Goal: Task Accomplishment & Management: Complete application form

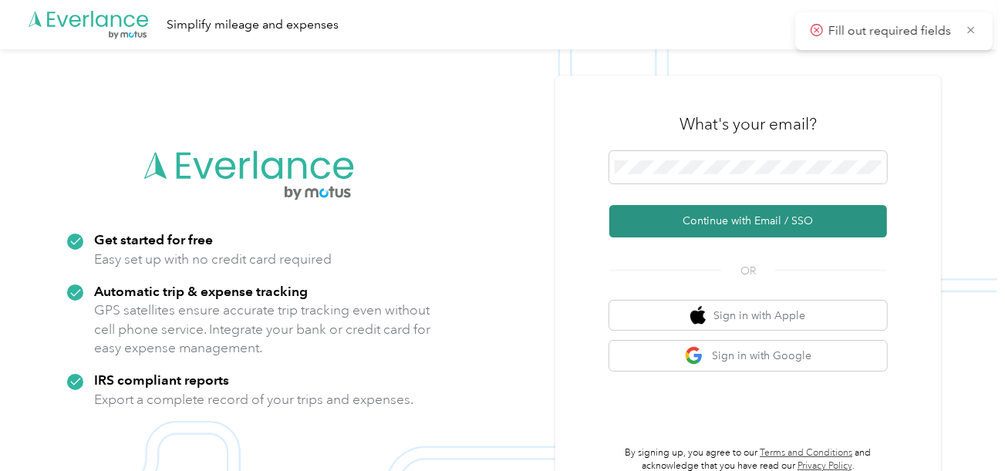
drag, startPoint x: 716, startPoint y: 213, endPoint x: 718, endPoint y: 220, distance: 7.9
click at [717, 216] on button "Continue with Email / SSO" at bounding box center [748, 221] width 278 height 32
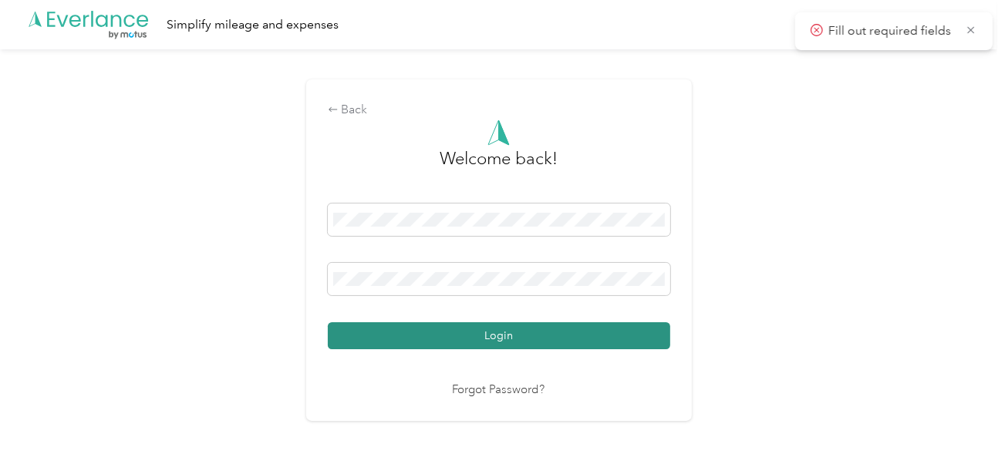
click at [558, 345] on button "Login" at bounding box center [499, 335] width 342 height 27
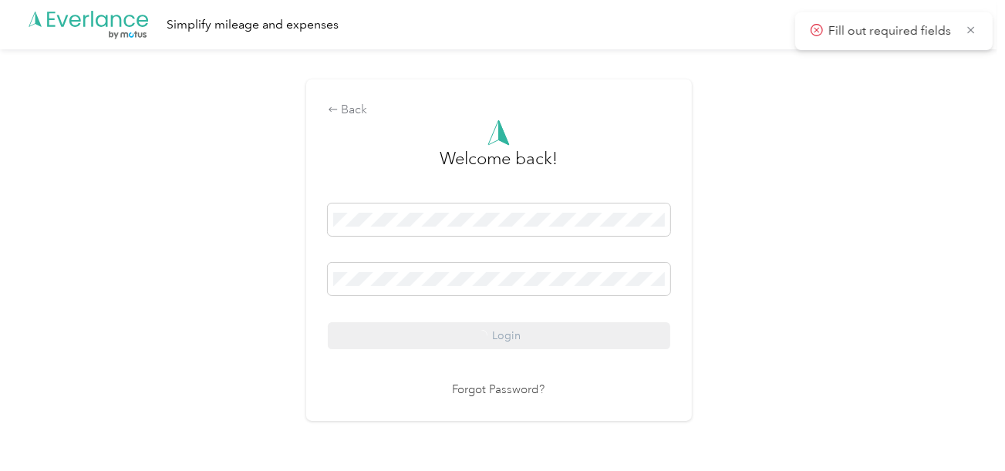
click at [775, 298] on div "Back Welcome back! Login Forgot Password?" at bounding box center [498, 256] width 997 height 415
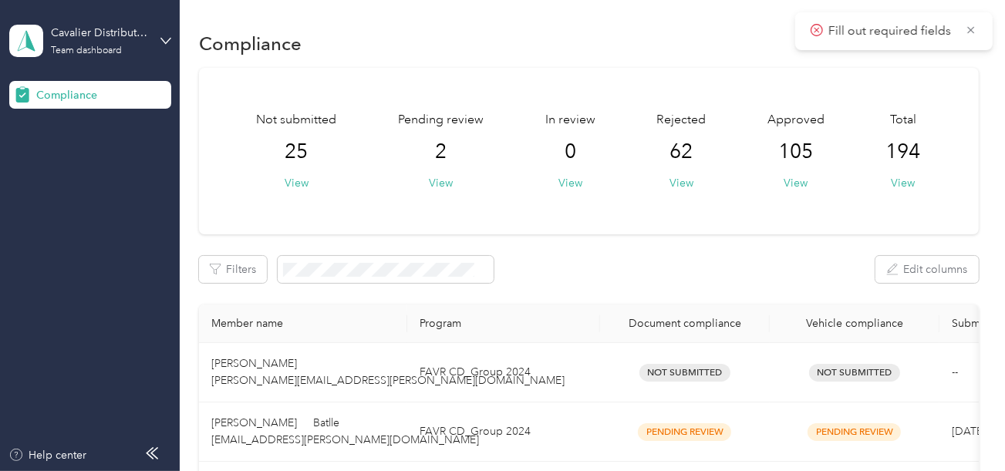
click at [964, 30] on span "Fill out required fields" at bounding box center [893, 31] width 167 height 19
click at [441, 188] on button "View" at bounding box center [441, 183] width 24 height 16
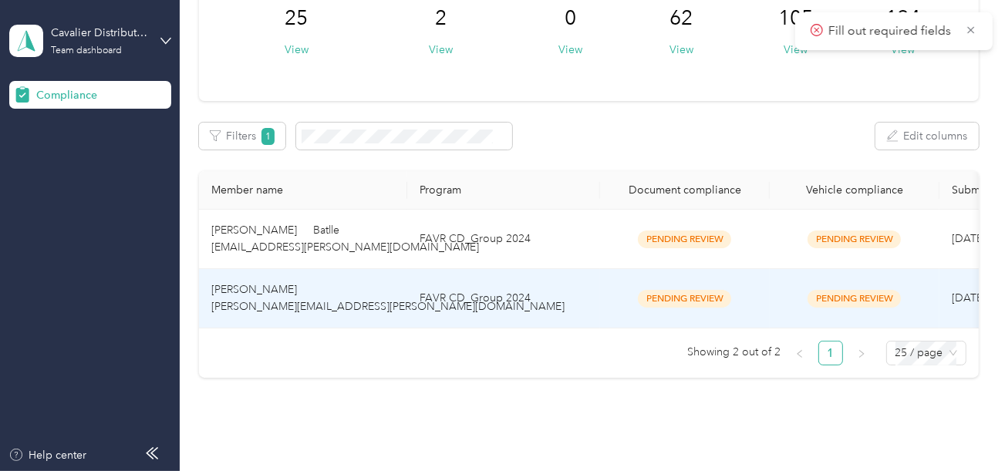
scroll to position [210, 0]
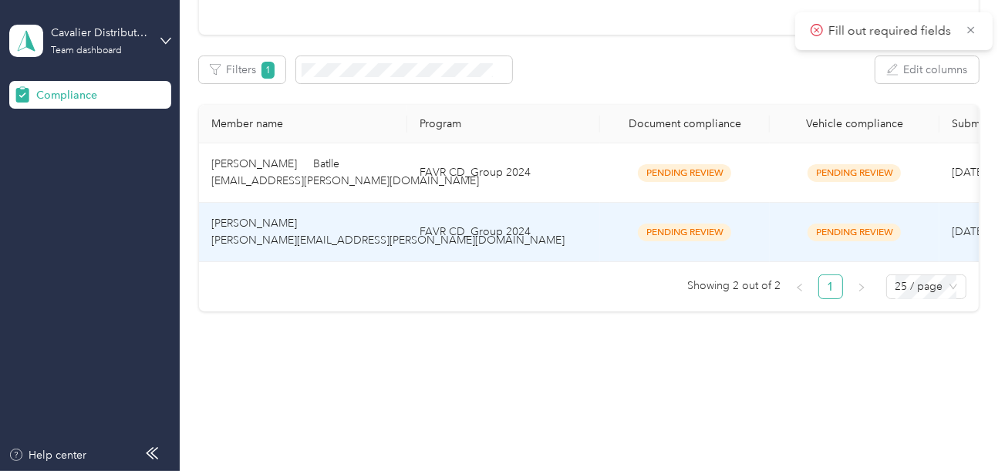
click at [545, 237] on td "FAVR CD_Group 2024" at bounding box center [503, 232] width 193 height 59
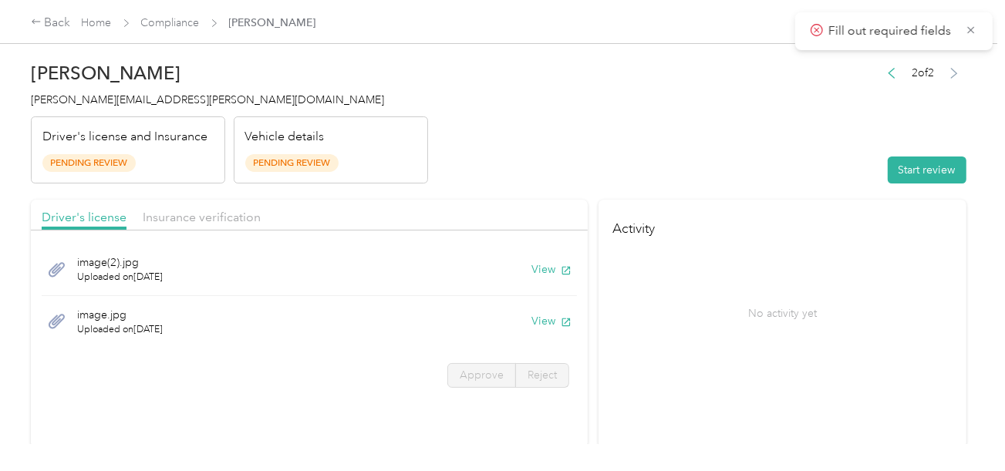
click at [730, 125] on header "[PERSON_NAME] [PERSON_NAME][EMAIL_ADDRESS][PERSON_NAME][DOMAIN_NAME] Driver's l…" at bounding box center [498, 119] width 935 height 130
click at [907, 173] on button "Start review" at bounding box center [926, 169] width 79 height 27
click at [722, 145] on header "[PERSON_NAME] [PERSON_NAME][EMAIL_ADDRESS][PERSON_NAME][DOMAIN_NAME] Driver's l…" at bounding box center [498, 119] width 935 height 130
click at [678, 161] on header "[PERSON_NAME] [PERSON_NAME][EMAIL_ADDRESS][PERSON_NAME][DOMAIN_NAME] Driver's l…" at bounding box center [498, 119] width 935 height 130
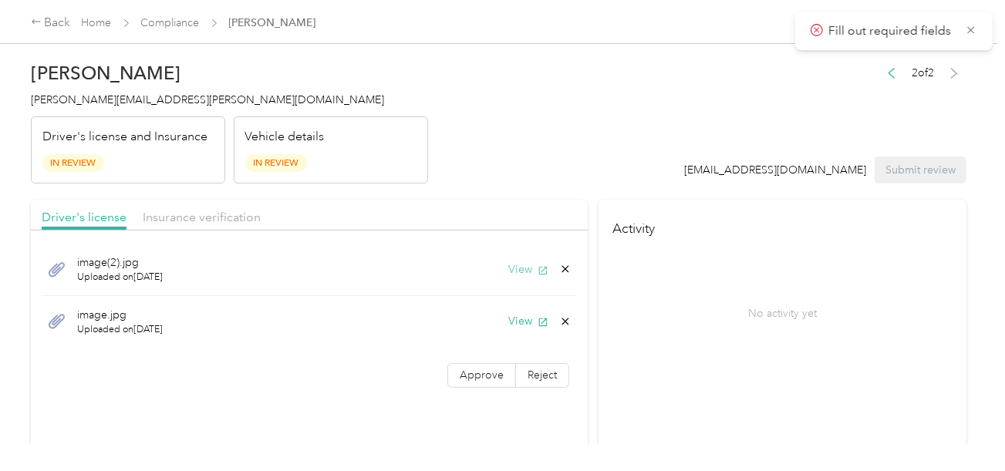
click at [511, 267] on button "View" at bounding box center [528, 269] width 40 height 16
click at [531, 327] on button "View" at bounding box center [528, 321] width 40 height 16
click at [559, 318] on icon at bounding box center [565, 321] width 12 height 12
click at [519, 324] on button "Yes" at bounding box center [525, 331] width 30 height 25
click at [459, 369] on span "Approve" at bounding box center [481, 375] width 44 height 13
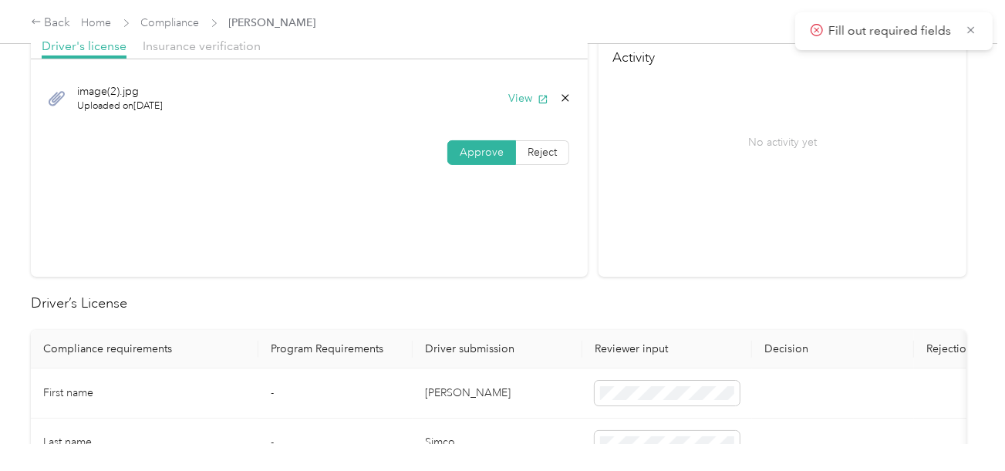
scroll to position [463, 0]
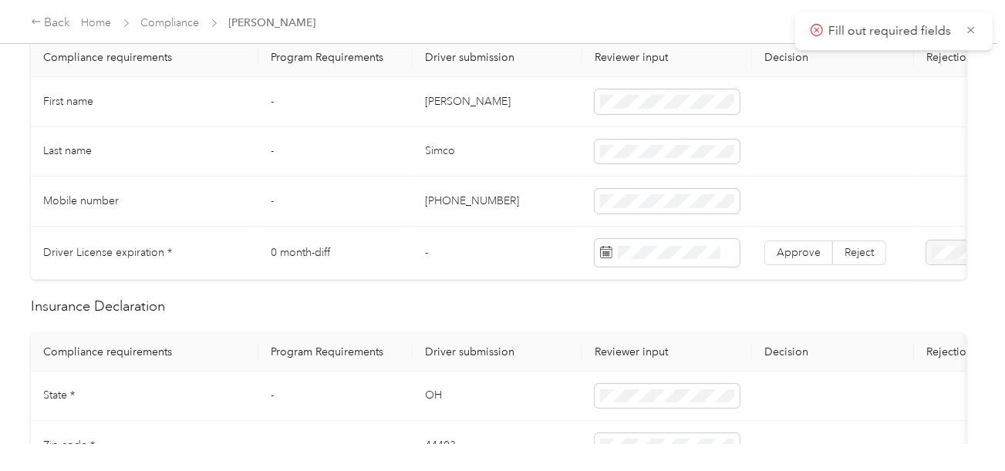
click at [436, 95] on td "[PERSON_NAME]" at bounding box center [497, 102] width 170 height 50
copy td "[PERSON_NAME]"
click at [437, 147] on td "Simco" at bounding box center [497, 152] width 170 height 50
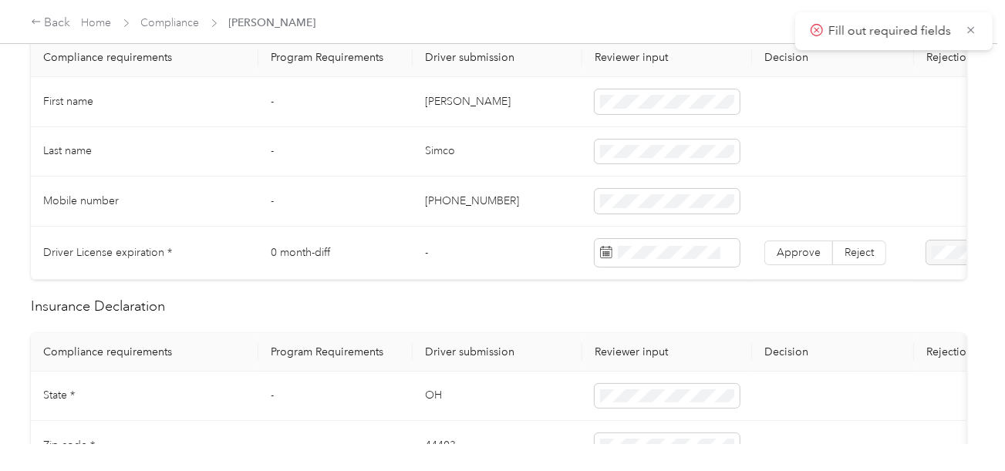
click at [437, 147] on td "Simco" at bounding box center [497, 152] width 170 height 50
copy td "Simco"
drag, startPoint x: 515, startPoint y: 178, endPoint x: 941, endPoint y: 271, distance: 436.2
click at [529, 183] on td "[PHONE_NUMBER]" at bounding box center [497, 202] width 170 height 50
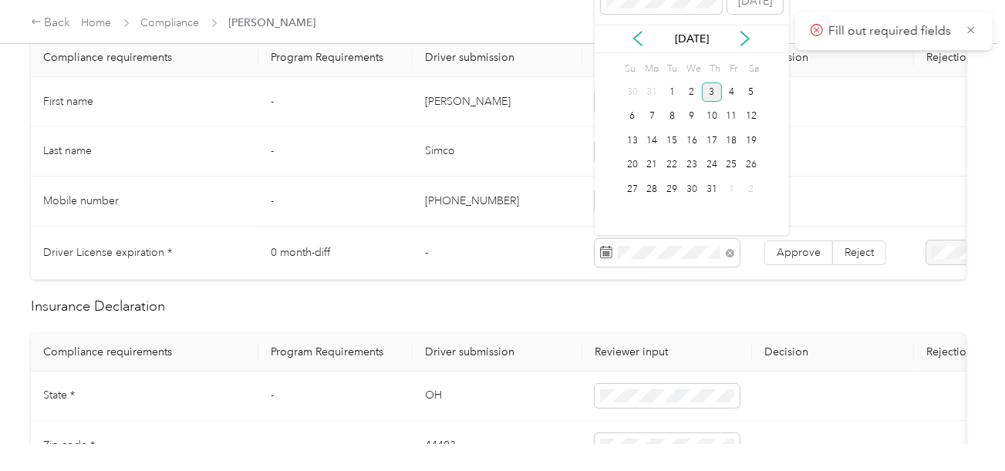
click at [707, 94] on div "3" at bounding box center [712, 91] width 20 height 19
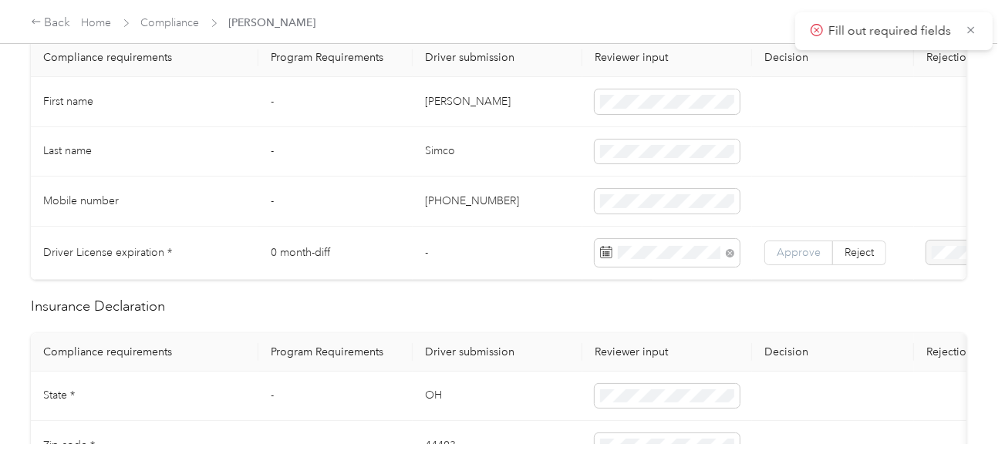
click at [794, 241] on label "Approve" at bounding box center [798, 253] width 69 height 25
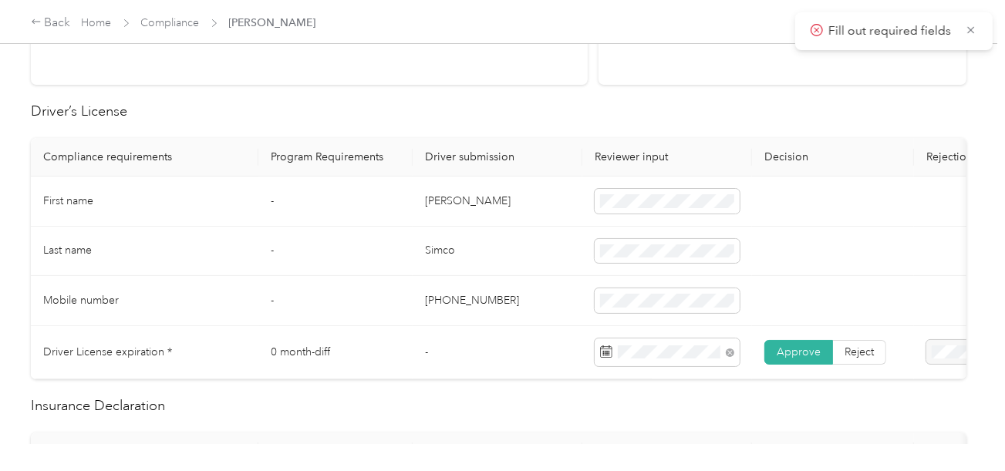
scroll to position [0, 0]
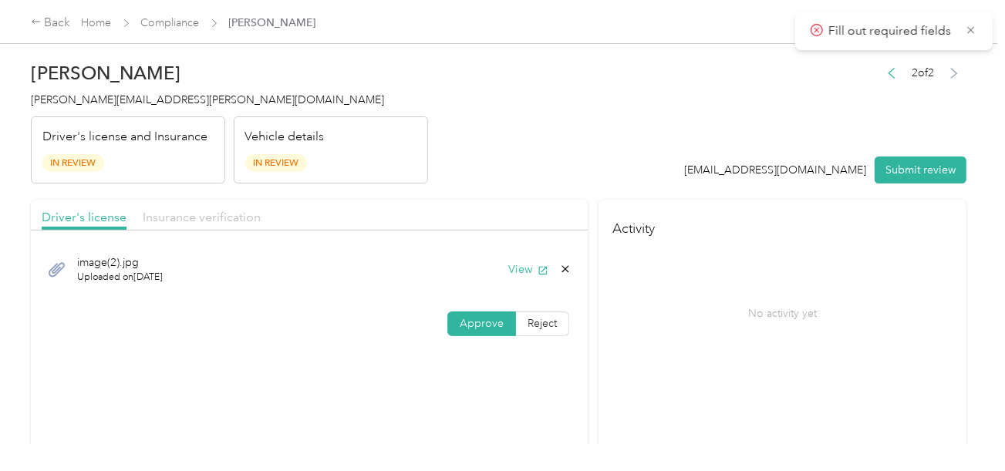
click at [243, 217] on span "Insurance verification" at bounding box center [202, 217] width 118 height 15
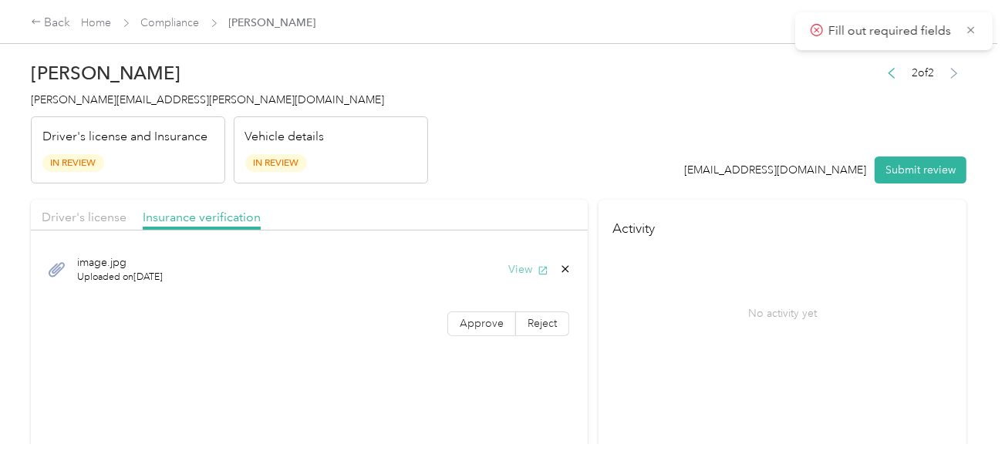
click at [520, 269] on button "View" at bounding box center [528, 269] width 40 height 16
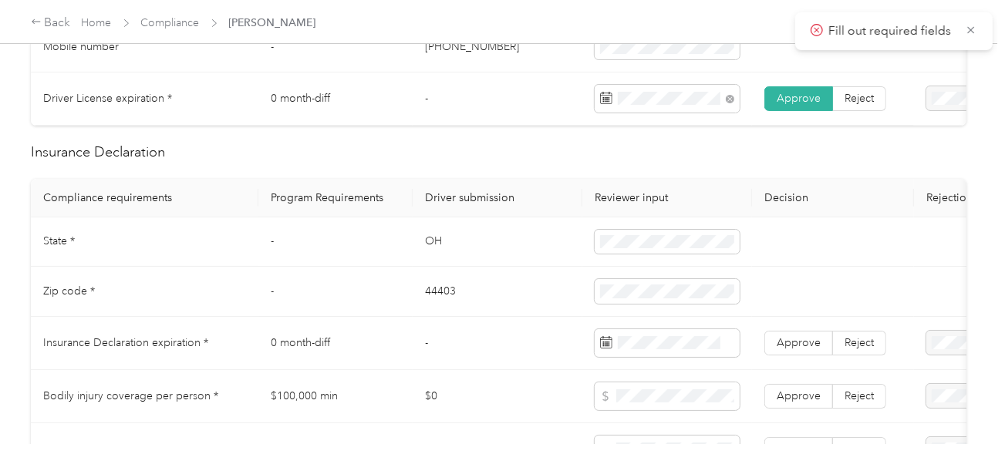
click at [429, 235] on td "OH" at bounding box center [497, 242] width 170 height 50
copy td "OH"
click at [429, 235] on td "OH" at bounding box center [497, 242] width 170 height 50
drag, startPoint x: 779, startPoint y: 254, endPoint x: 748, endPoint y: 253, distance: 31.6
click at [778, 254] on td at bounding box center [833, 242] width 162 height 50
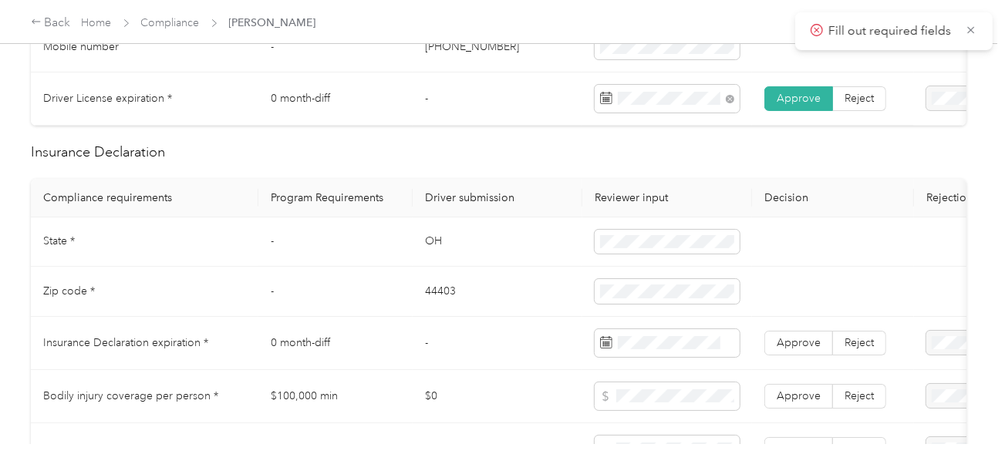
click at [426, 296] on td "44403" at bounding box center [497, 292] width 170 height 50
copy td "44403"
drag, startPoint x: 427, startPoint y: 296, endPoint x: 487, endPoint y: 288, distance: 60.6
click at [439, 296] on td "44403" at bounding box center [497, 292] width 170 height 50
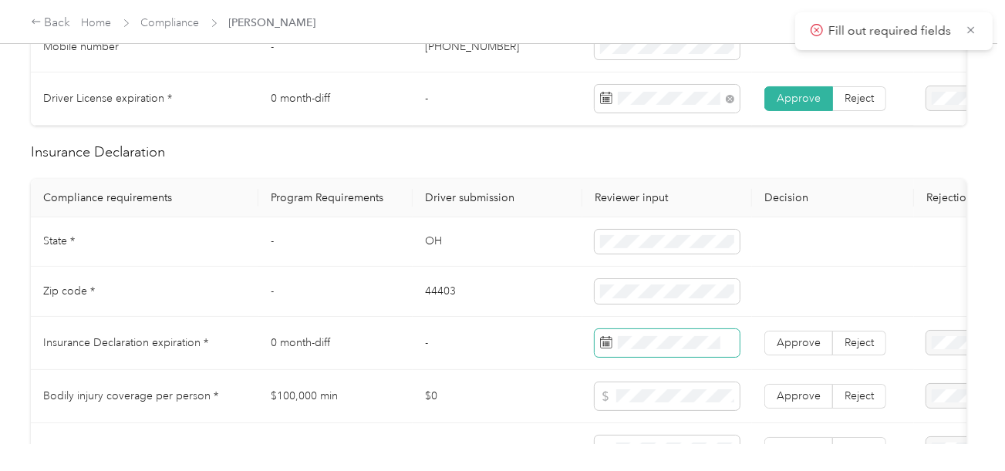
drag, startPoint x: 570, startPoint y: 323, endPoint x: 640, endPoint y: 344, distance: 73.2
click at [577, 325] on tbody "State * - [US_STATE] Zip code * - 44403 Insurance Declaration expiration * 0 mo…" at bounding box center [574, 415] width 1087 height 397
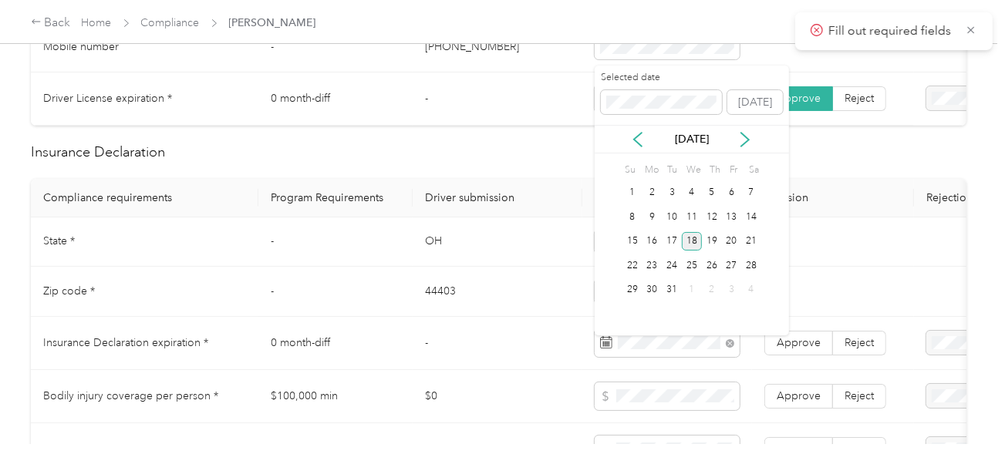
drag, startPoint x: 697, startPoint y: 237, endPoint x: 729, endPoint y: 275, distance: 49.3
click at [698, 237] on div "18" at bounding box center [692, 241] width 20 height 19
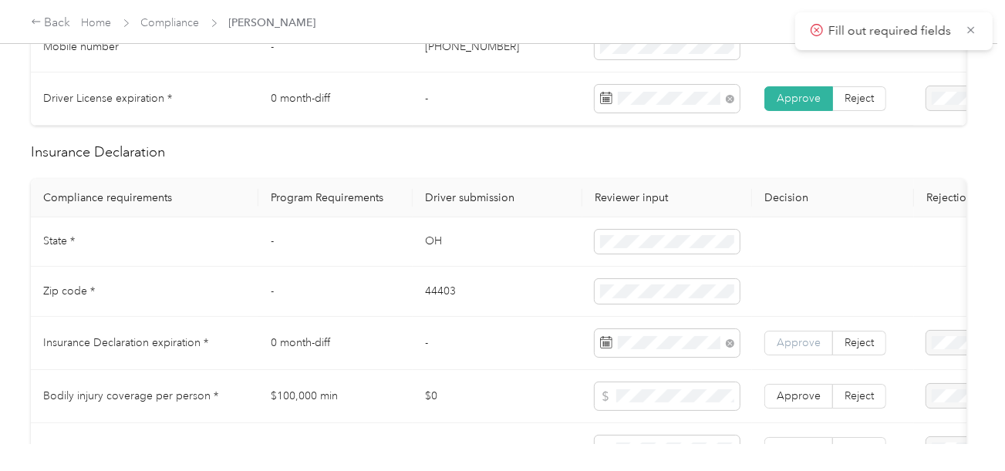
click at [794, 346] on span "Approve" at bounding box center [798, 342] width 44 height 13
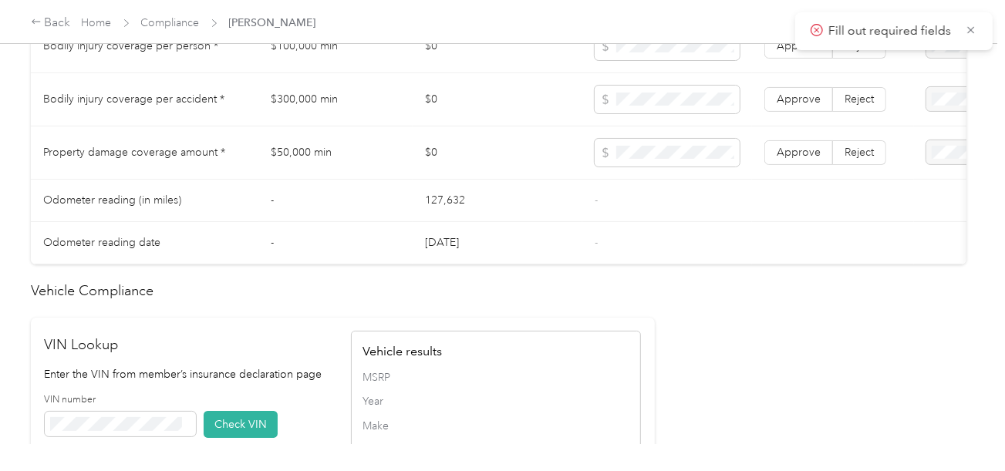
scroll to position [890, 0]
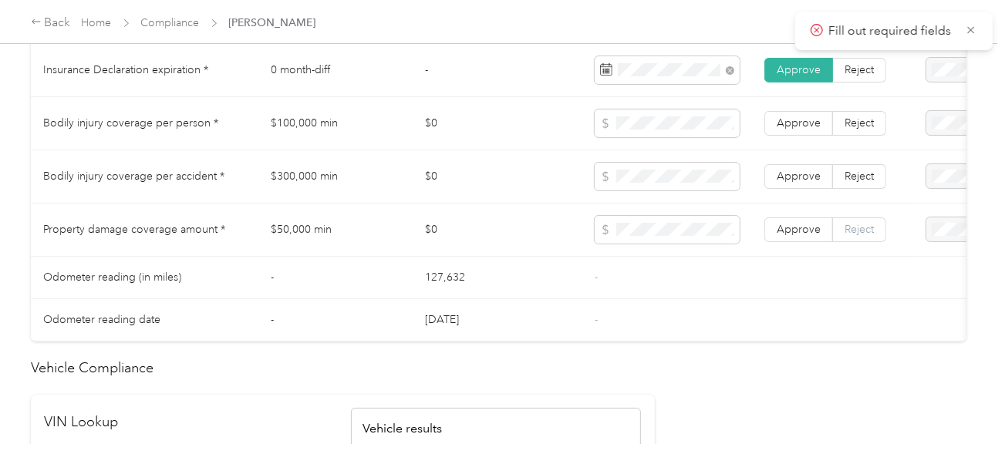
click at [865, 236] on span "Reject" at bounding box center [858, 229] width 29 height 13
click at [862, 177] on span "Reject" at bounding box center [858, 176] width 29 height 13
click at [865, 119] on label "Reject" at bounding box center [859, 123] width 53 height 25
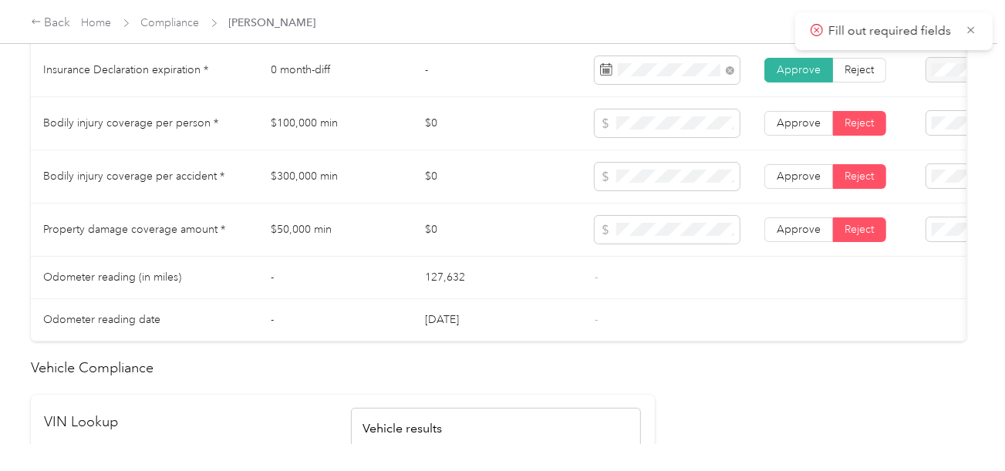
click at [934, 172] on span "Bodily Injury per person is missing from uploaded Insurance Policy doc" at bounding box center [937, 183] width 110 height 62
drag, startPoint x: 918, startPoint y: 231, endPoint x: 946, endPoint y: 255, distance: 37.1
click at [918, 231] on div "Bodily Injury per accident is missing from uploaded Insurance Policy doc" at bounding box center [938, 233] width 113 height 65
click at [934, 282] on span "Property damage coverage is missing from uploaded Insurance Policy doc" at bounding box center [932, 288] width 100 height 62
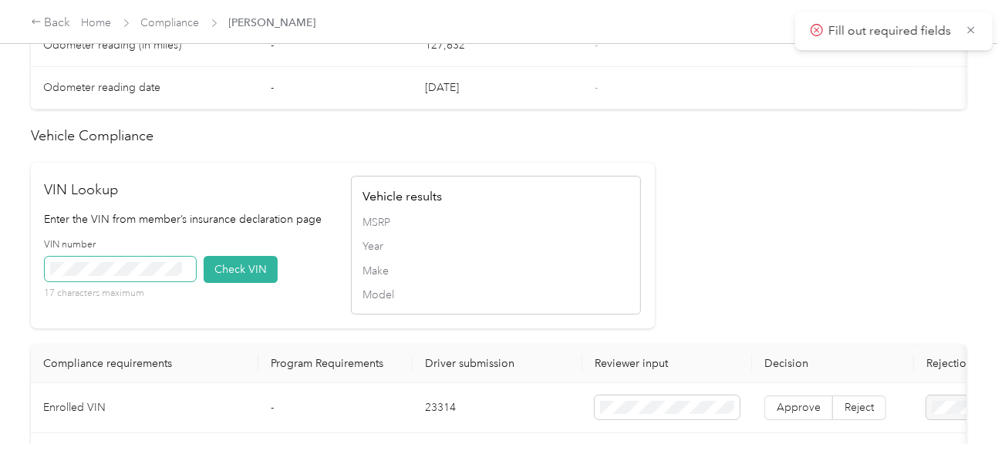
click at [156, 281] on span at bounding box center [120, 269] width 151 height 25
click at [223, 283] on button "Check VIN" at bounding box center [241, 269] width 74 height 27
click at [805, 264] on div "Driver’s License Compliance requirements Program Requirements Driver submission…" at bounding box center [498, 9] width 935 height 1335
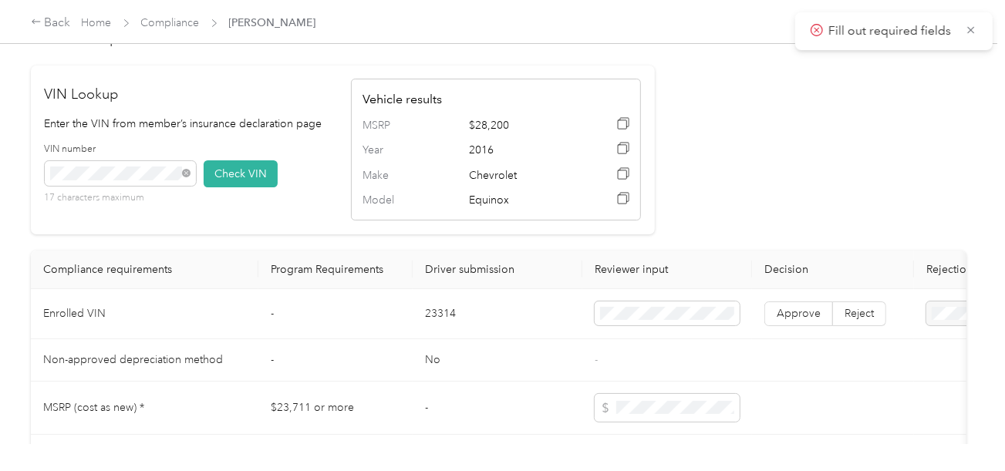
scroll to position [1275, 0]
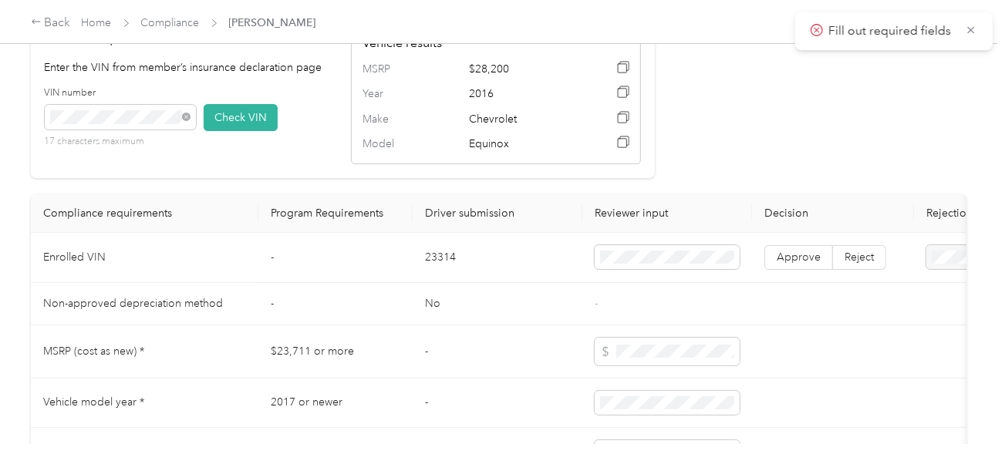
drag, startPoint x: 788, startPoint y: 288, endPoint x: 793, endPoint y: 279, distance: 10.1
click at [789, 283] on td "Approve Reject" at bounding box center [833, 258] width 162 height 50
click at [793, 270] on label "Approve" at bounding box center [798, 257] width 69 height 25
click at [735, 356] on span at bounding box center [666, 352] width 145 height 28
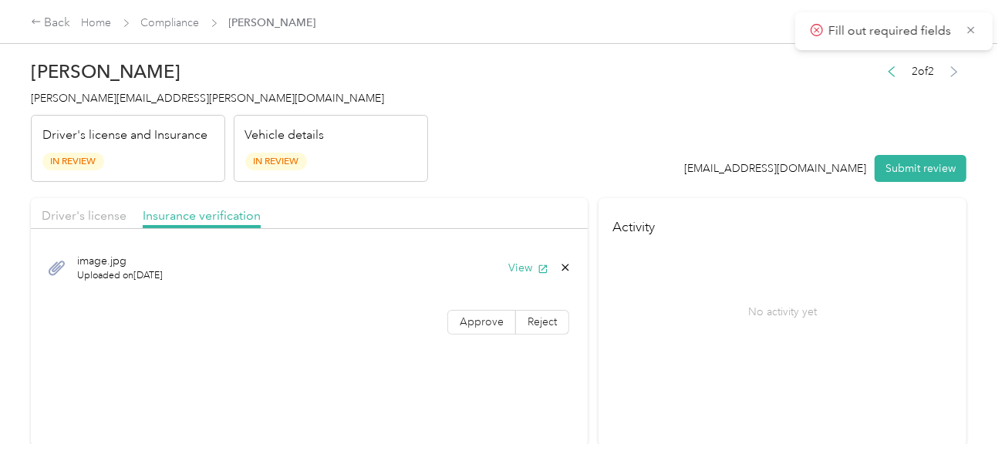
scroll to position [0, 0]
drag, startPoint x: 776, startPoint y: 127, endPoint x: 890, endPoint y: 152, distance: 117.5
click at [788, 130] on div "2 of 2 [EMAIL_ADDRESS][DOMAIN_NAME] Submit review" at bounding box center [826, 123] width 282 height 122
drag, startPoint x: 897, startPoint y: 156, endPoint x: 910, endPoint y: 185, distance: 32.1
click at [898, 160] on button "Submit review" at bounding box center [920, 169] width 92 height 27
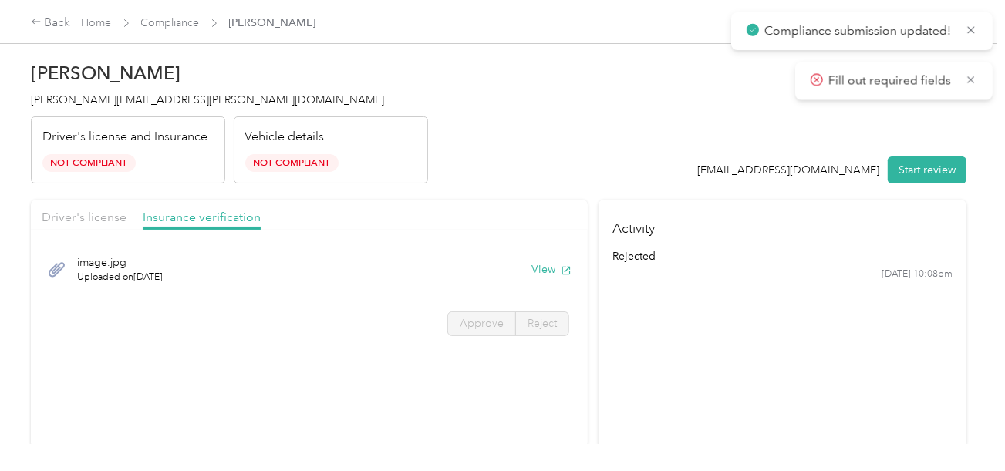
click at [113, 86] on div "[PERSON_NAME] Simco [EMAIL_ADDRESS][PERSON_NAME][DOMAIN_NAME] Driver's license …" at bounding box center [229, 119] width 397 height 130
click at [101, 88] on div "[PERSON_NAME] Simco [EMAIL_ADDRESS][PERSON_NAME][DOMAIN_NAME] Driver's license …" at bounding box center [229, 119] width 397 height 130
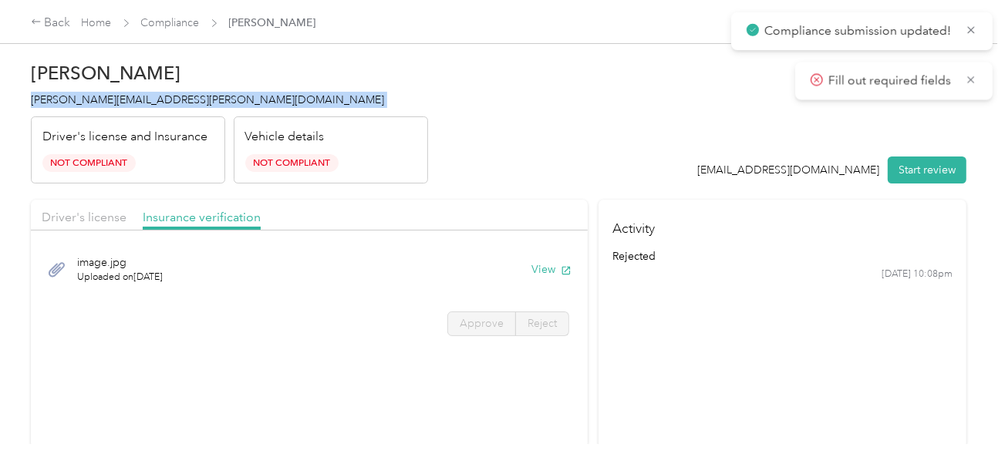
click at [101, 88] on div "[PERSON_NAME] Simco [EMAIL_ADDRESS][PERSON_NAME][DOMAIN_NAME] Driver's license …" at bounding box center [229, 119] width 397 height 130
copy span "[PERSON_NAME][EMAIL_ADDRESS][PERSON_NAME][DOMAIN_NAME]"
click at [101, 88] on div "[PERSON_NAME] Simco [EMAIL_ADDRESS][PERSON_NAME][DOMAIN_NAME] Driver's license …" at bounding box center [229, 119] width 397 height 130
click at [115, 208] on div "Driver's license" at bounding box center [84, 217] width 85 height 19
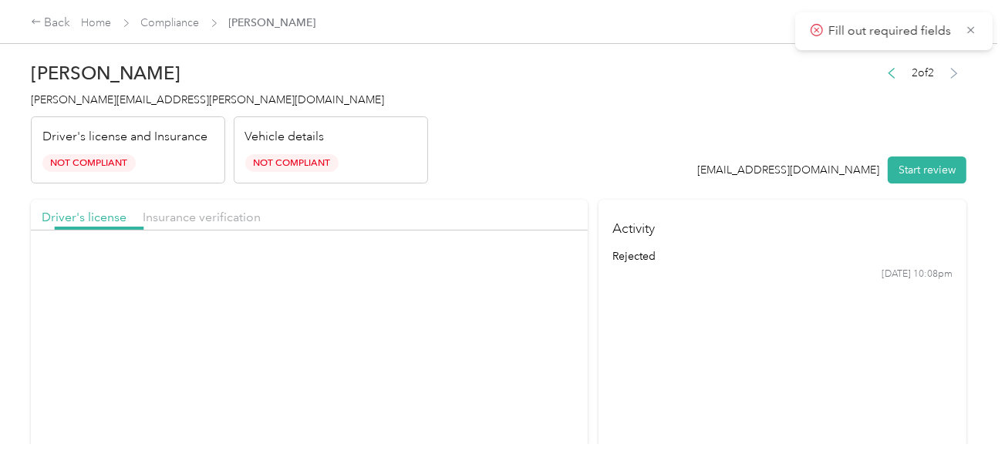
click at [476, 160] on header "[PERSON_NAME] Simco [EMAIL_ADDRESS][PERSON_NAME][DOMAIN_NAME] Driver's license …" at bounding box center [498, 119] width 935 height 130
drag, startPoint x: 416, startPoint y: 89, endPoint x: 290, endPoint y: 70, distance: 127.9
click at [415, 89] on div "[PERSON_NAME] Simco [EMAIL_ADDRESS][PERSON_NAME][DOMAIN_NAME] Driver's license …" at bounding box center [229, 119] width 397 height 130
click at [170, 11] on div "Back Home Compliance [PERSON_NAME]" at bounding box center [502, 21] width 1005 height 43
click at [170, 14] on div "Back Home Compliance [PERSON_NAME]" at bounding box center [173, 23] width 285 height 19
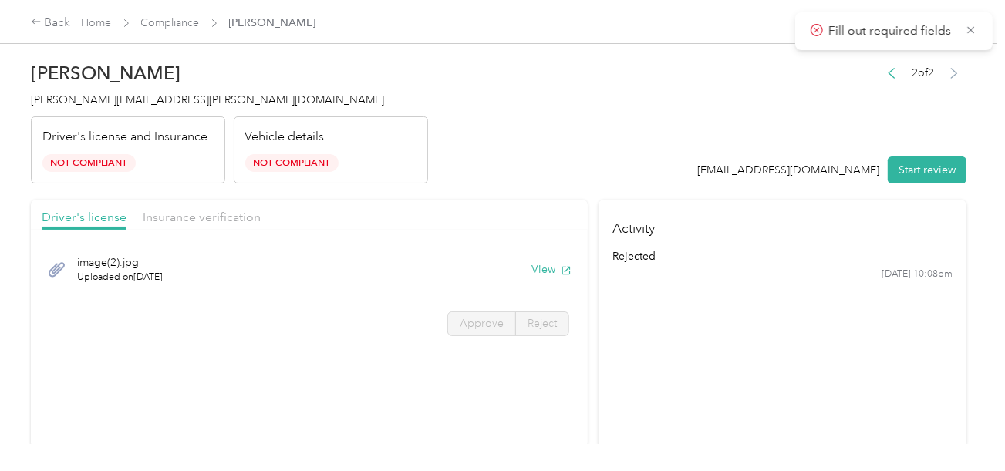
click at [170, 15] on span "Compliance" at bounding box center [170, 23] width 59 height 16
click at [183, 22] on link "Compliance" at bounding box center [170, 22] width 59 height 13
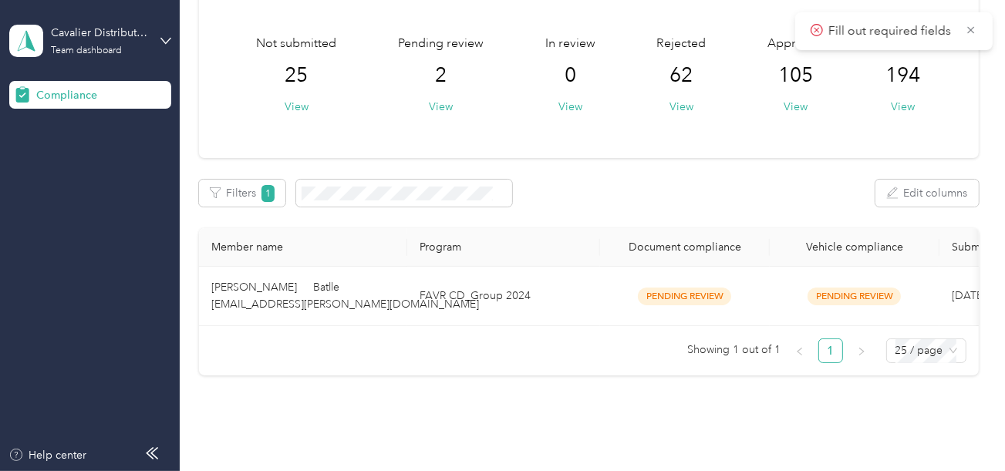
scroll to position [150, 0]
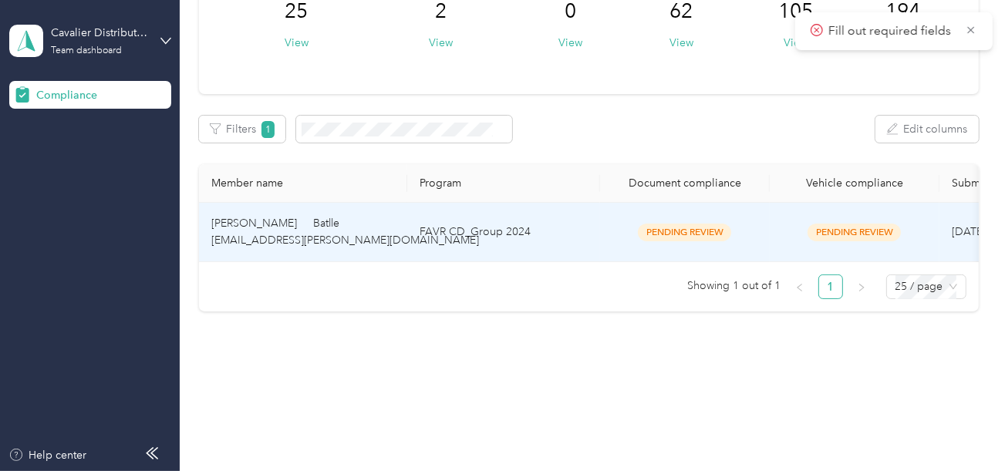
click at [483, 224] on td "FAVR CD_Group 2024" at bounding box center [503, 232] width 193 height 59
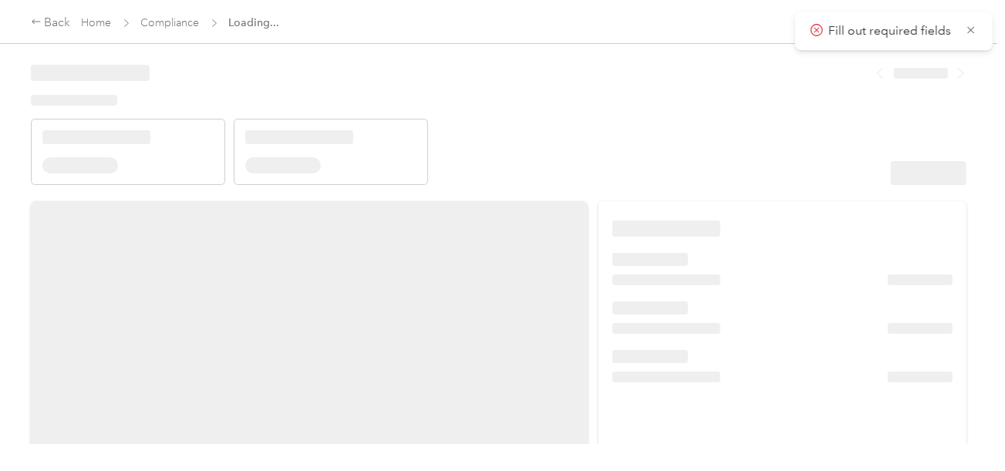
click at [759, 118] on header at bounding box center [498, 119] width 935 height 131
click at [804, 119] on header at bounding box center [498, 119] width 935 height 131
click at [867, 154] on header at bounding box center [498, 119] width 935 height 131
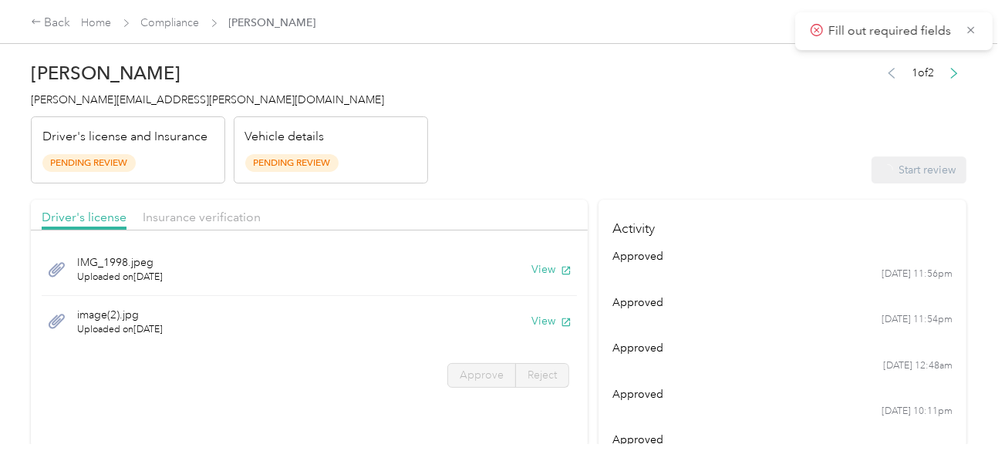
drag, startPoint x: 665, startPoint y: 124, endPoint x: 732, endPoint y: 154, distance: 73.5
click at [668, 125] on header "[PERSON_NAME] Batlle [EMAIL_ADDRESS][PERSON_NAME][DOMAIN_NAME] Driver's license…" at bounding box center [498, 119] width 935 height 130
click at [545, 265] on button "View" at bounding box center [551, 269] width 40 height 16
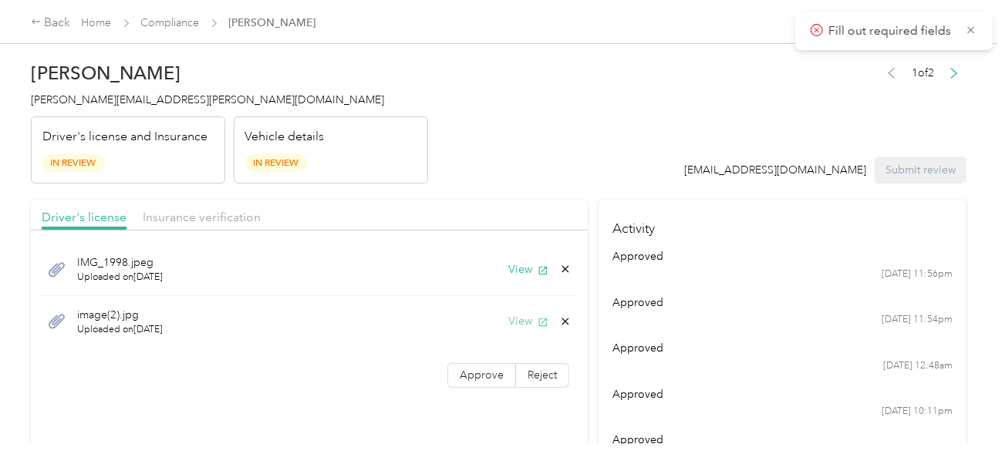
click at [527, 313] on button "View" at bounding box center [528, 321] width 40 height 16
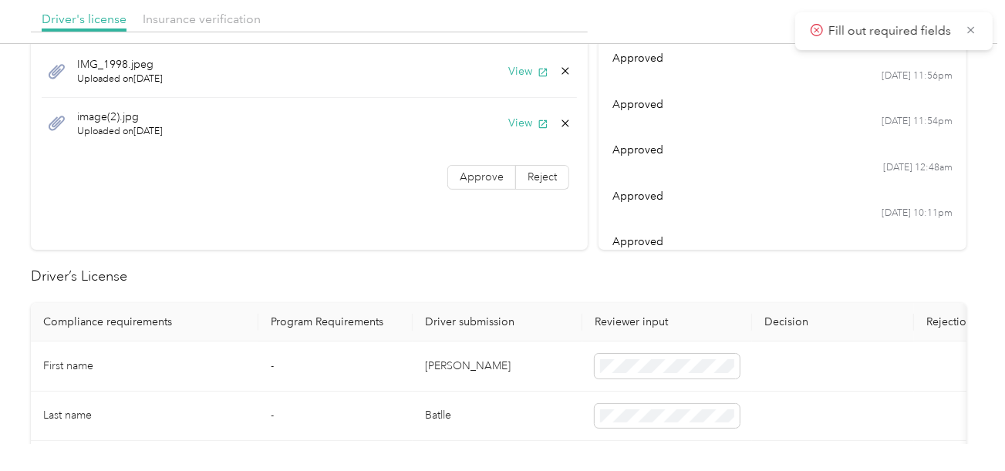
scroll to position [385, 0]
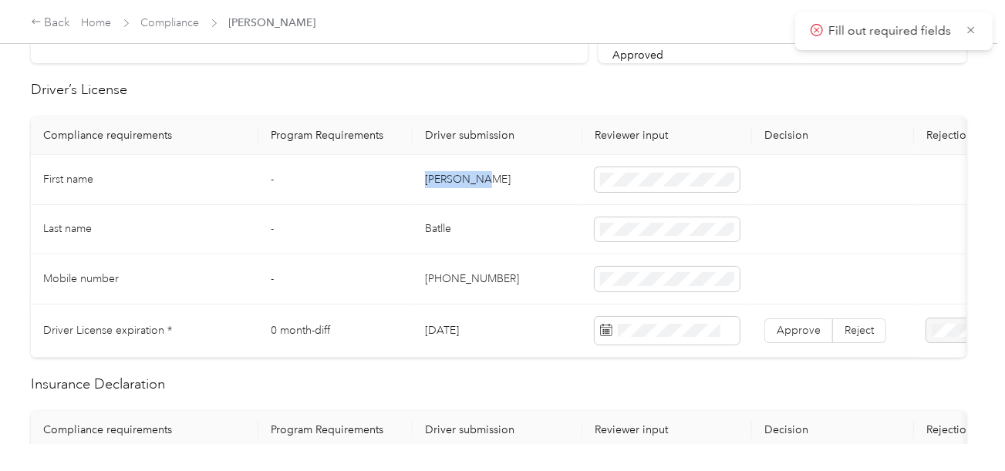
copy td "[PERSON_NAME]"
drag, startPoint x: 423, startPoint y: 168, endPoint x: 547, endPoint y: 171, distance: 123.4
click at [532, 171] on td "[PERSON_NAME]" at bounding box center [497, 180] width 170 height 50
click at [439, 226] on td "Batlle" at bounding box center [497, 230] width 170 height 50
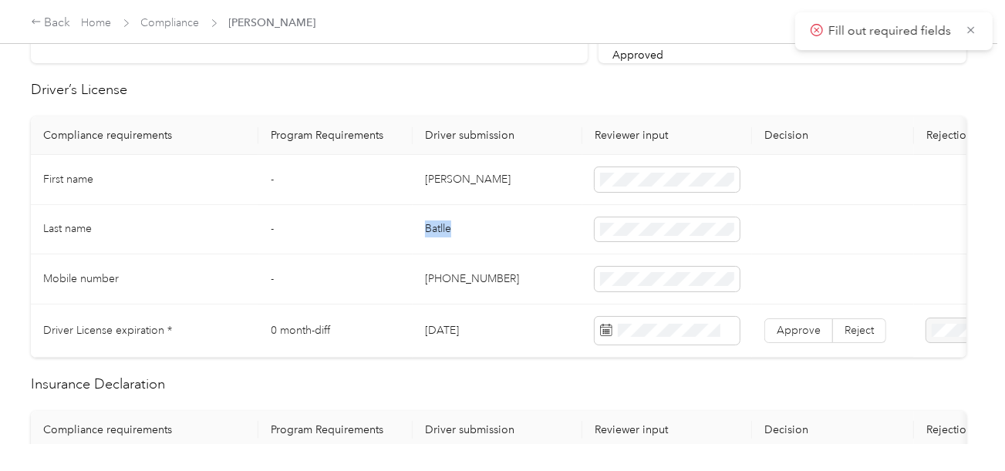
copy td "Batlle"
drag, startPoint x: 535, startPoint y: 261, endPoint x: 906, endPoint y: 288, distance: 371.8
click at [547, 263] on td "[PHONE_NUMBER]" at bounding box center [497, 279] width 170 height 50
click at [693, 318] on span at bounding box center [666, 331] width 145 height 28
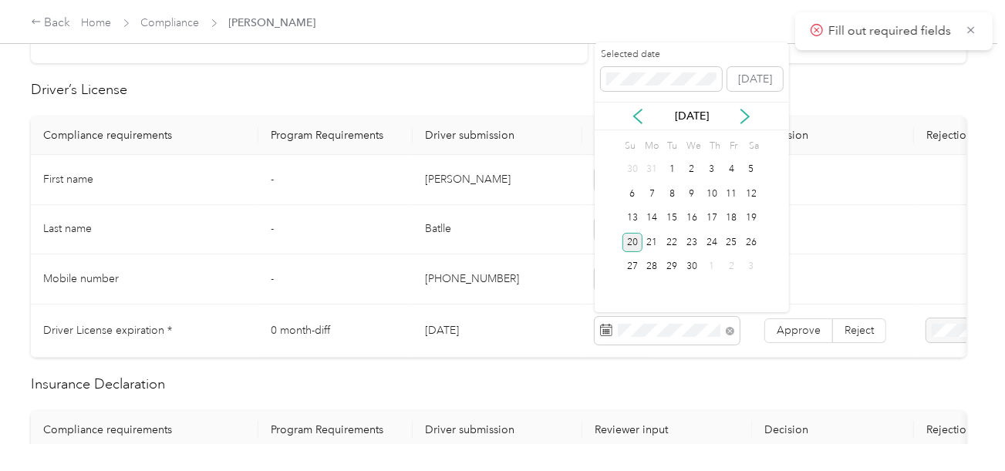
click at [636, 244] on div "20" at bounding box center [632, 242] width 20 height 19
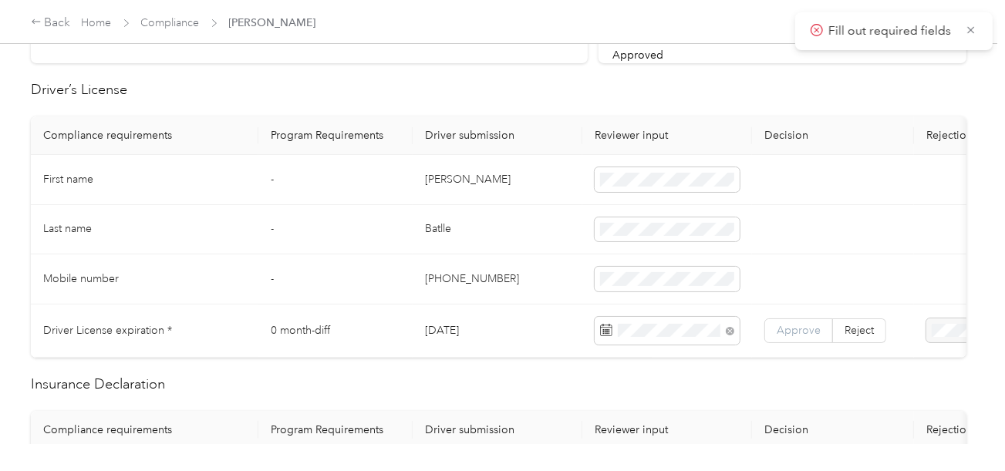
click at [789, 325] on span "Approve" at bounding box center [798, 330] width 44 height 13
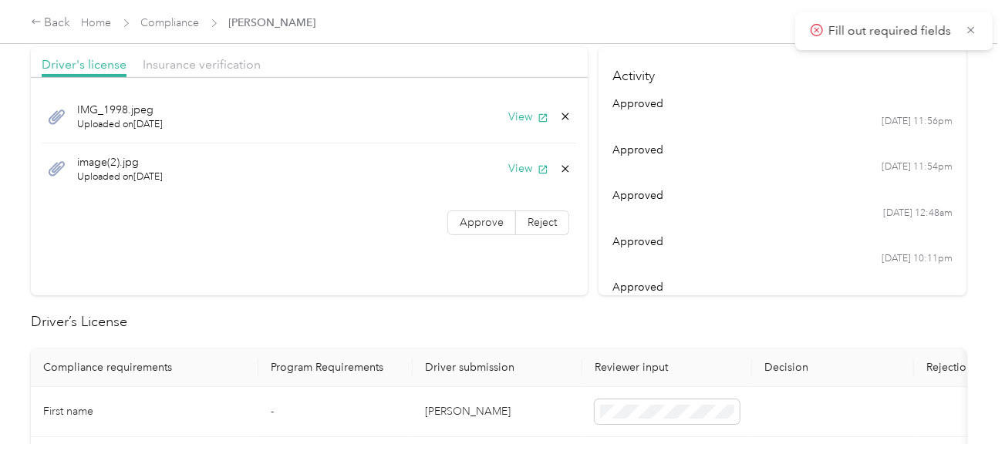
scroll to position [0, 0]
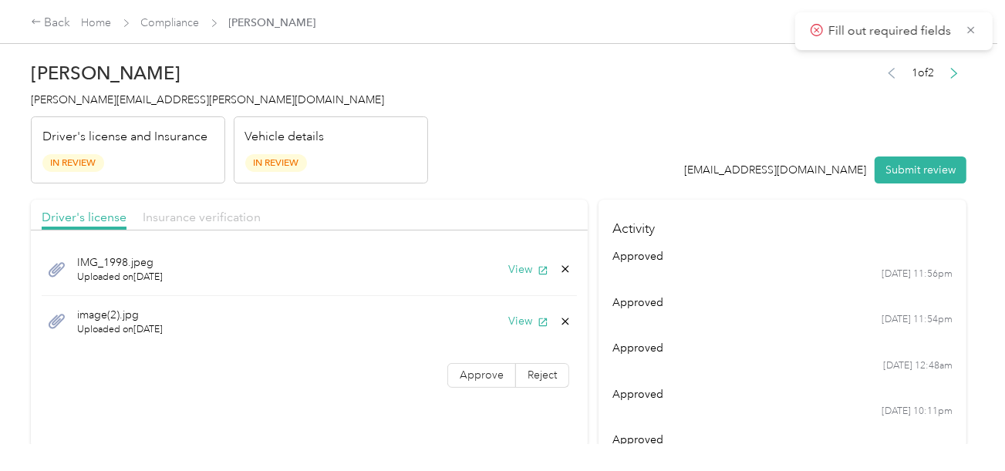
click at [241, 210] on span "Insurance verification" at bounding box center [202, 217] width 118 height 15
drag, startPoint x: 456, startPoint y: 184, endPoint x: 456, endPoint y: 231, distance: 46.3
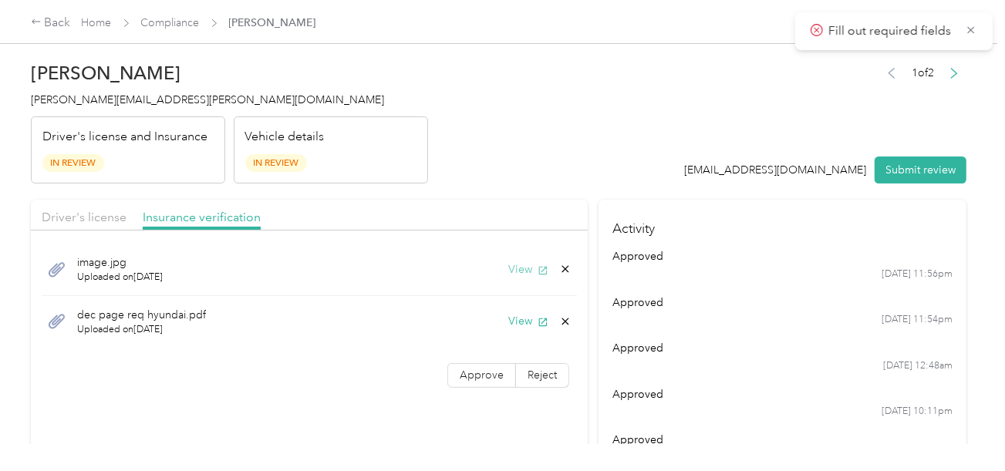
click at [523, 263] on button "View" at bounding box center [528, 269] width 40 height 16
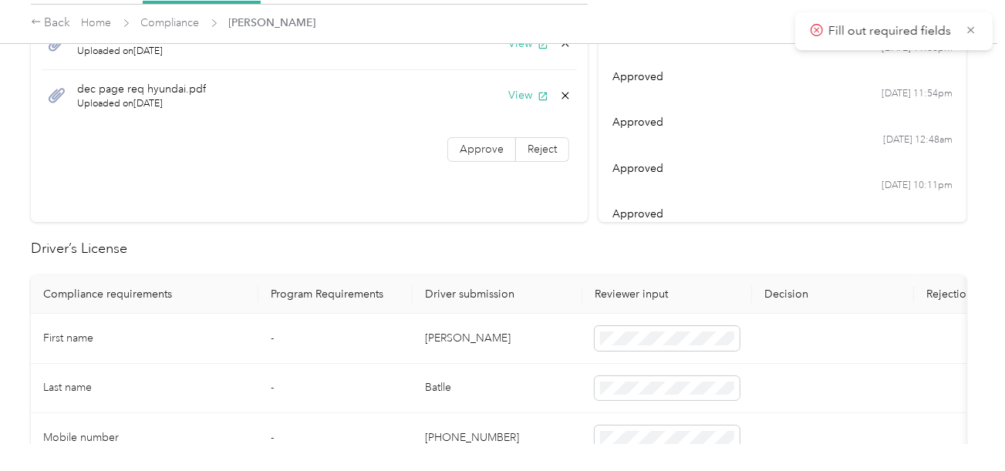
scroll to position [617, 0]
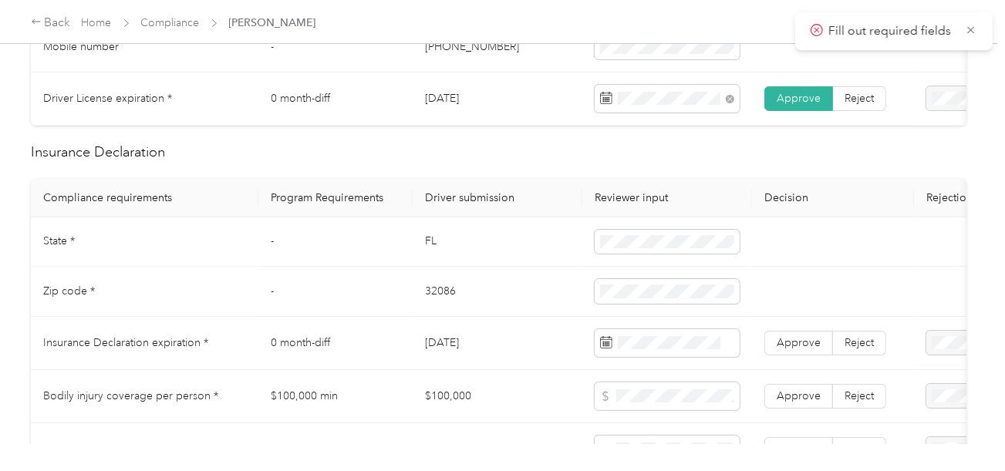
click at [422, 244] on td "FL" at bounding box center [497, 242] width 170 height 50
copy td "FL"
click at [438, 298] on td "32086" at bounding box center [497, 292] width 170 height 50
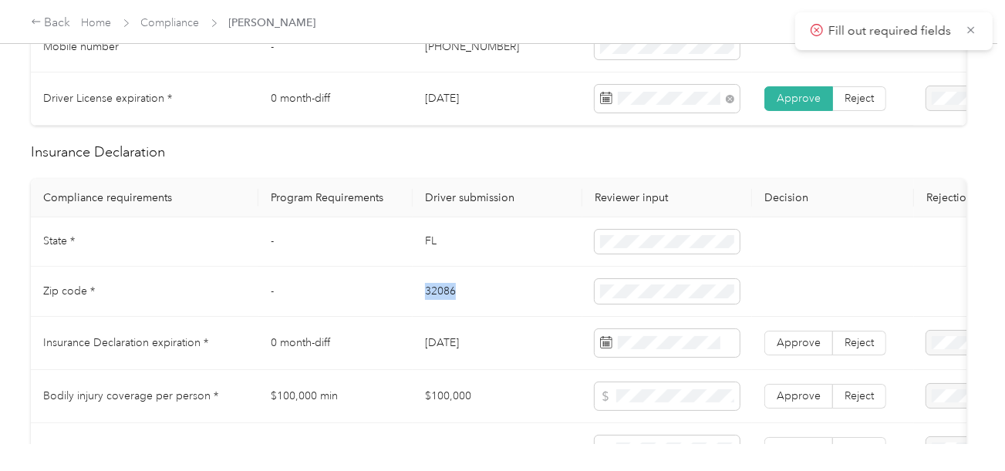
click at [438, 298] on td "32086" at bounding box center [497, 292] width 170 height 50
copy td "32086"
click at [598, 291] on span at bounding box center [666, 291] width 145 height 25
click at [408, 344] on td "0 month-diff" at bounding box center [335, 343] width 154 height 53
click at [695, 338] on span at bounding box center [666, 343] width 145 height 28
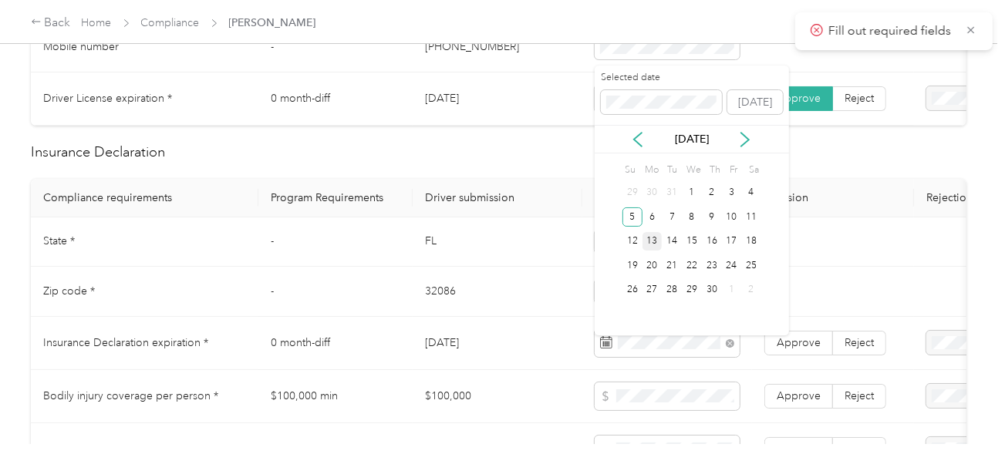
drag, startPoint x: 626, startPoint y: 220, endPoint x: 651, endPoint y: 237, distance: 30.4
click at [633, 224] on div "5" at bounding box center [632, 216] width 20 height 19
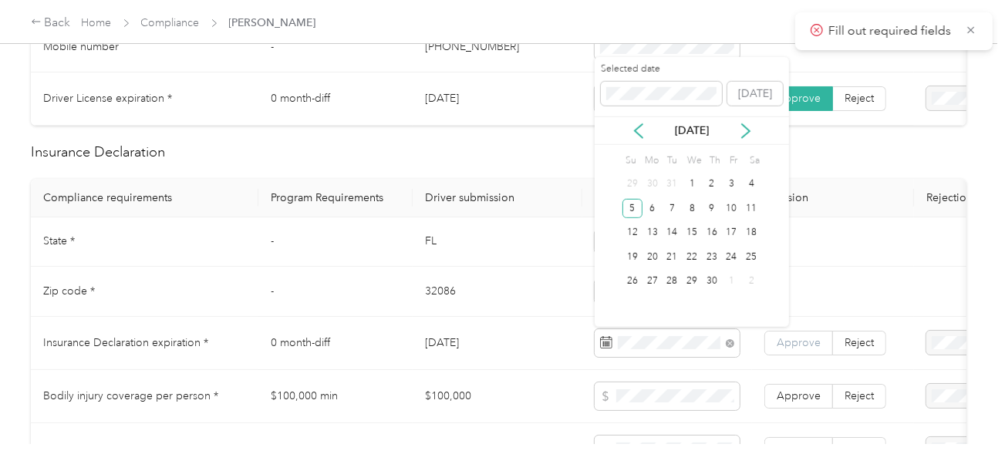
click at [769, 352] on label "Approve" at bounding box center [798, 343] width 69 height 25
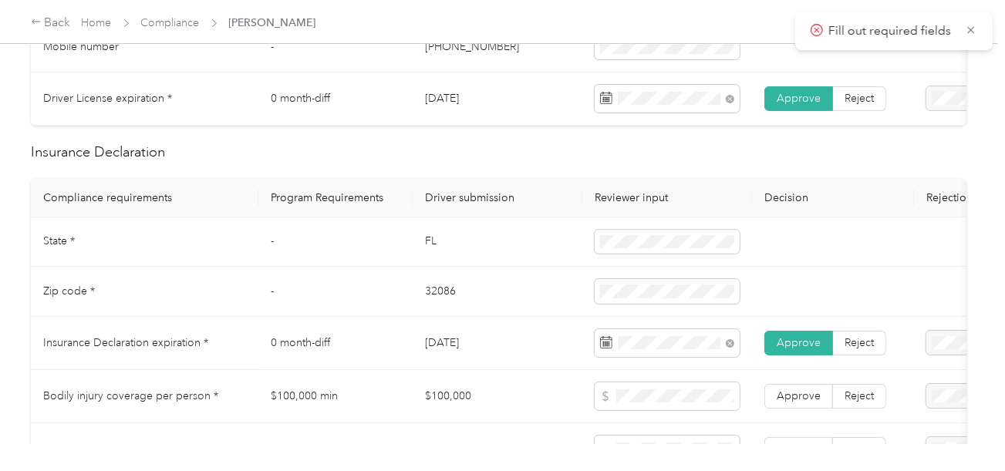
click at [773, 354] on span at bounding box center [798, 342] width 67 height 23
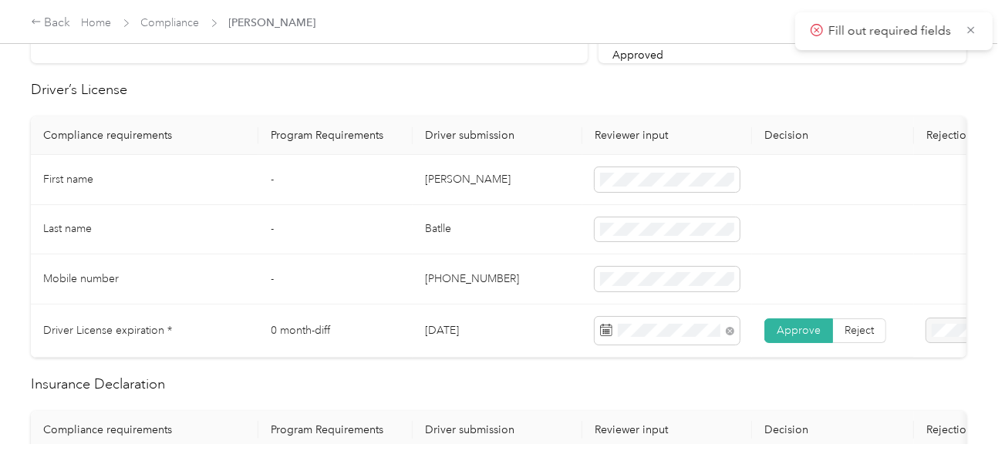
scroll to position [0, 0]
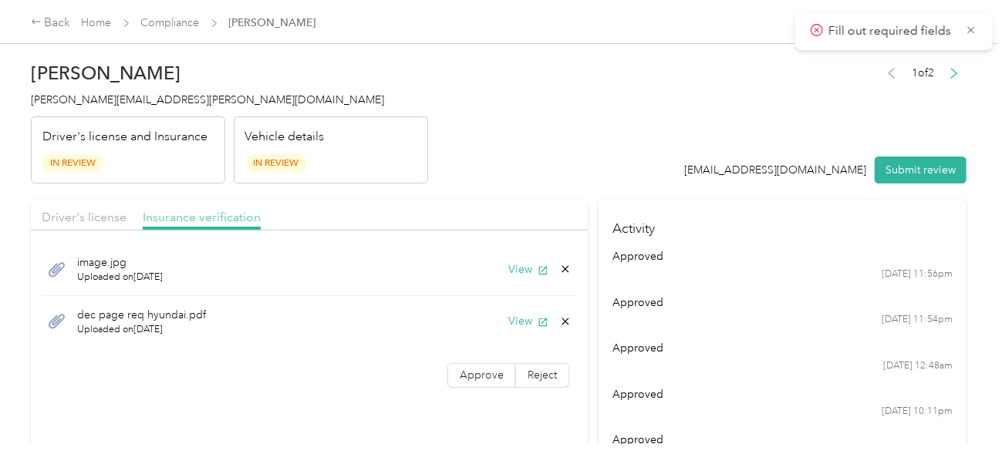
click at [157, 216] on span "Insurance verification" at bounding box center [202, 217] width 118 height 15
click at [103, 213] on span "Driver's license" at bounding box center [84, 217] width 85 height 15
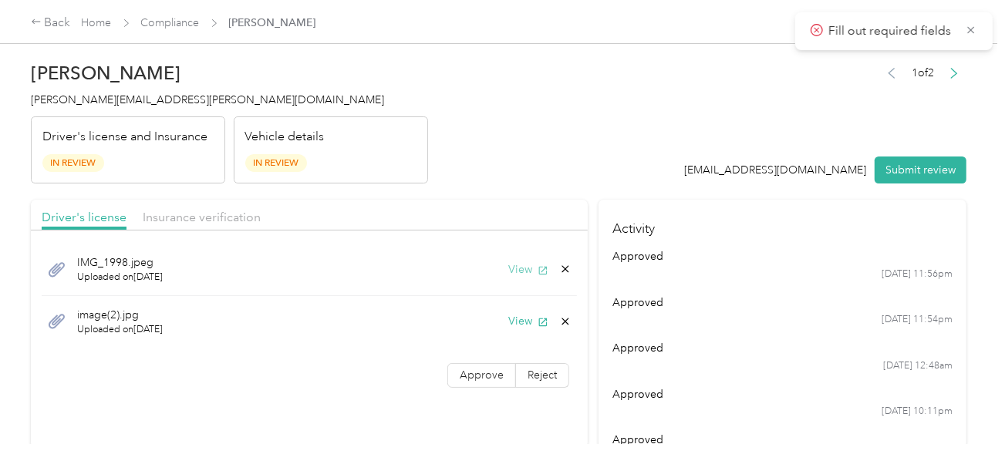
click at [520, 273] on button "View" at bounding box center [528, 269] width 40 height 16
click at [564, 264] on icon at bounding box center [565, 269] width 12 height 12
click at [533, 274] on button "Yes" at bounding box center [525, 280] width 30 height 25
click at [521, 280] on div "image(2).jpg Uploaded on [DATE] View" at bounding box center [309, 270] width 535 height 52
click at [521, 268] on button "View" at bounding box center [528, 269] width 40 height 16
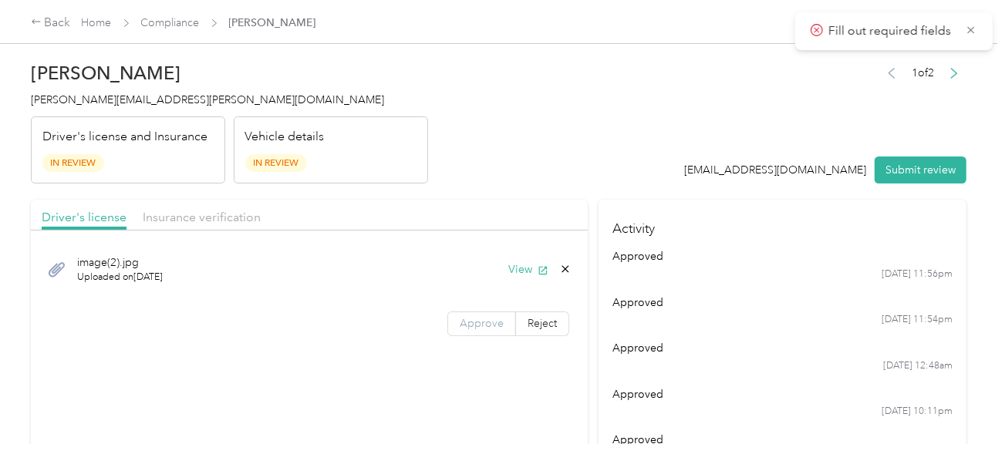
click at [496, 321] on span "Approve" at bounding box center [481, 323] width 44 height 13
drag, startPoint x: 435, startPoint y: 348, endPoint x: 320, endPoint y: 286, distance: 130.4
click at [433, 348] on section "Driver's license Insurance verification image(2).jpg Uploaded on [DATE] View Ap…" at bounding box center [309, 324] width 557 height 248
click at [185, 203] on div "Driver's license Insurance verification" at bounding box center [309, 215] width 557 height 31
drag, startPoint x: 193, startPoint y: 217, endPoint x: 446, endPoint y: 177, distance: 256.8
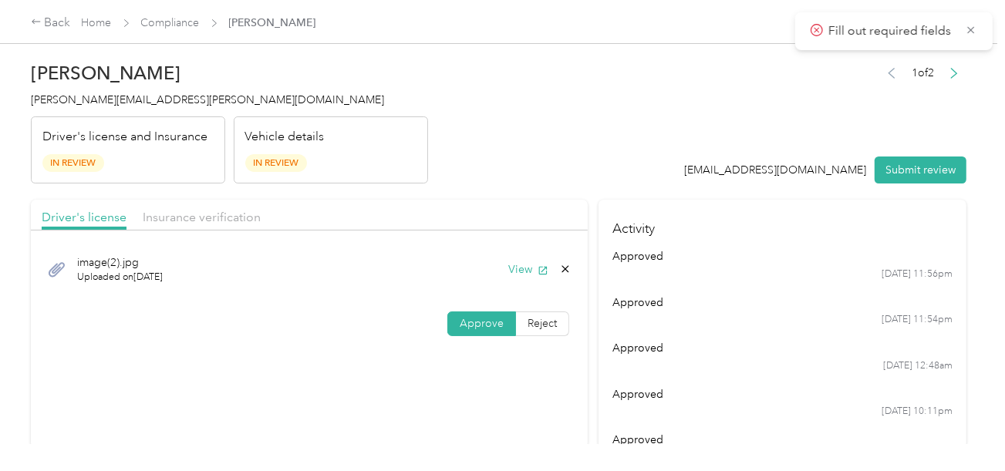
click at [201, 217] on span "Insurance verification" at bounding box center [202, 217] width 118 height 15
click at [545, 174] on header "[PERSON_NAME] Batlle [EMAIL_ADDRESS][PERSON_NAME][DOMAIN_NAME] Driver's license…" at bounding box center [498, 119] width 935 height 130
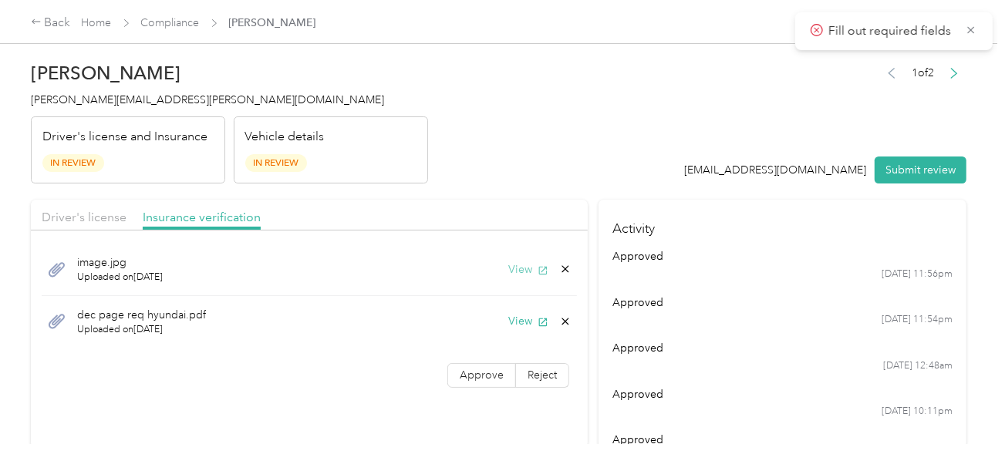
click at [528, 274] on button "View" at bounding box center [528, 269] width 40 height 16
click at [523, 329] on div "dec page req hyundai.pdf Uploaded on [DATE] View" at bounding box center [309, 322] width 535 height 52
click at [521, 325] on button "View" at bounding box center [528, 321] width 40 height 16
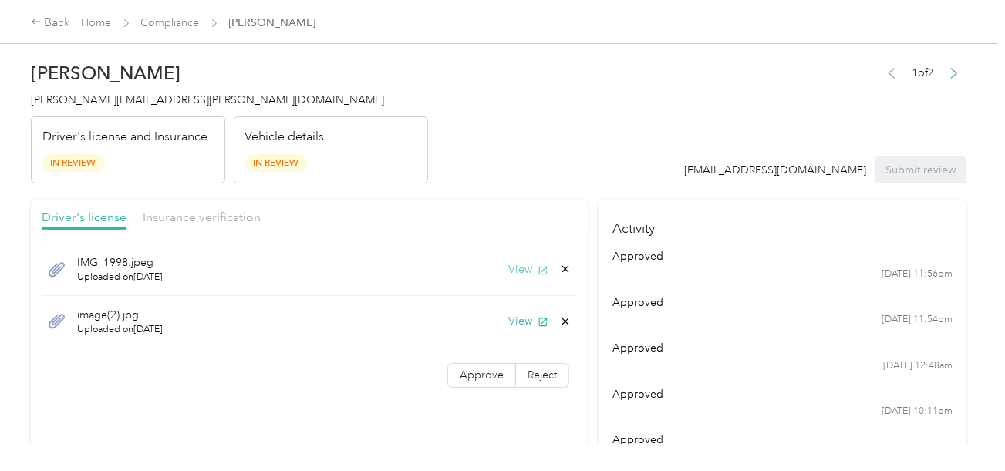
click at [524, 263] on button "View" at bounding box center [528, 269] width 40 height 16
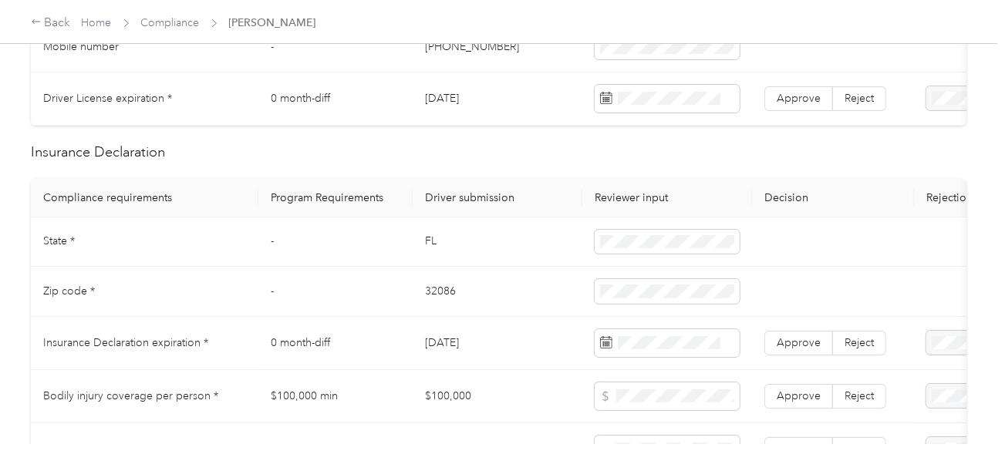
scroll to position [693, 0]
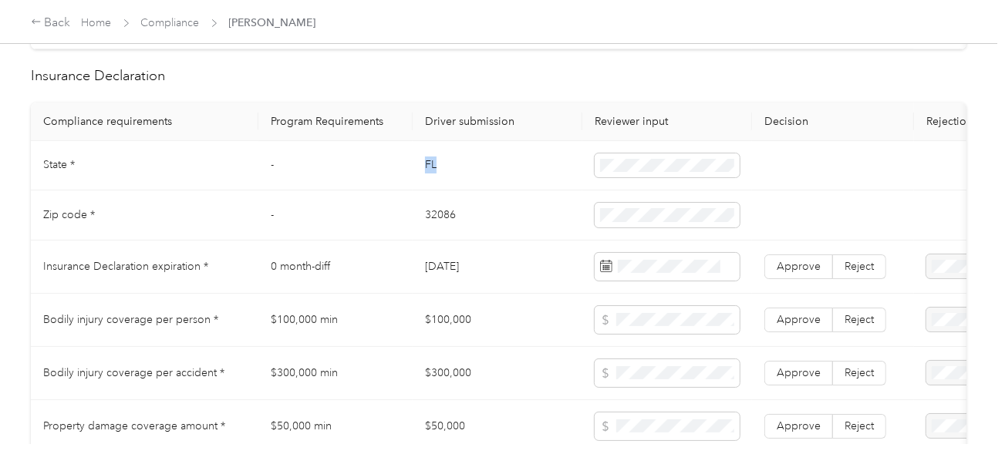
drag, startPoint x: 405, startPoint y: 173, endPoint x: 573, endPoint y: 173, distance: 168.1
click at [486, 173] on tr "State * - FL" at bounding box center [574, 166] width 1087 height 50
copy tr "FL"
click at [421, 173] on td "FL" at bounding box center [497, 166] width 170 height 50
copy td "FL"
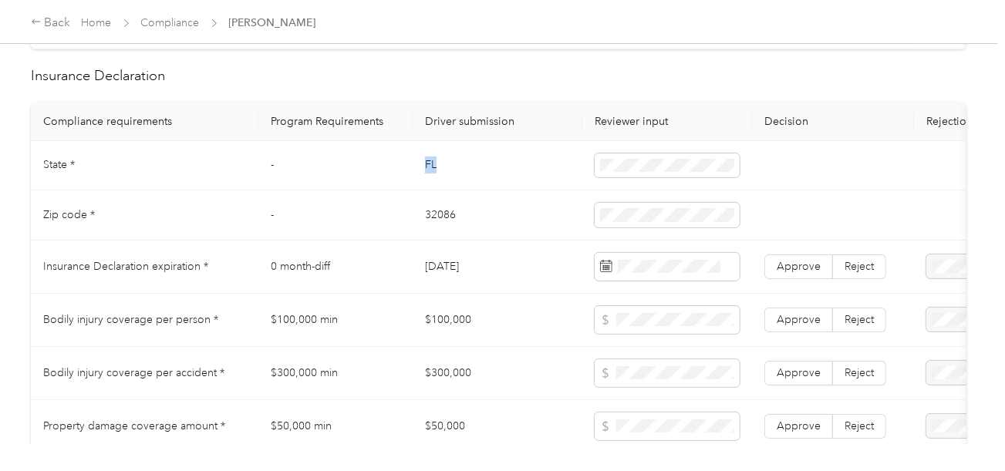
click at [421, 173] on td "FL" at bounding box center [497, 166] width 170 height 50
click at [551, 175] on tr "State * - FL" at bounding box center [574, 166] width 1087 height 50
click at [531, 199] on td "32086" at bounding box center [497, 215] width 170 height 50
click at [425, 220] on td "32086" at bounding box center [497, 215] width 170 height 50
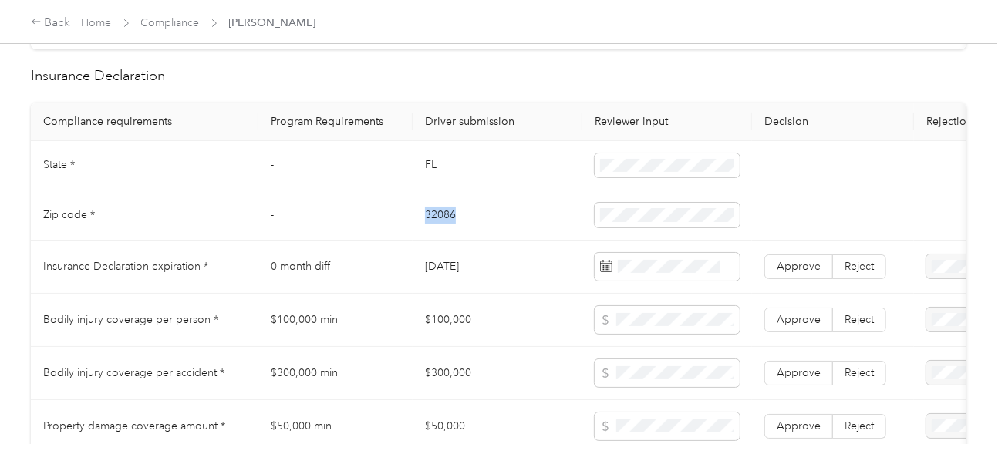
copy td "32086"
drag, startPoint x: 528, startPoint y: 259, endPoint x: 997, endPoint y: 279, distance: 469.2
click at [530, 261] on td "[DATE]" at bounding box center [497, 267] width 170 height 53
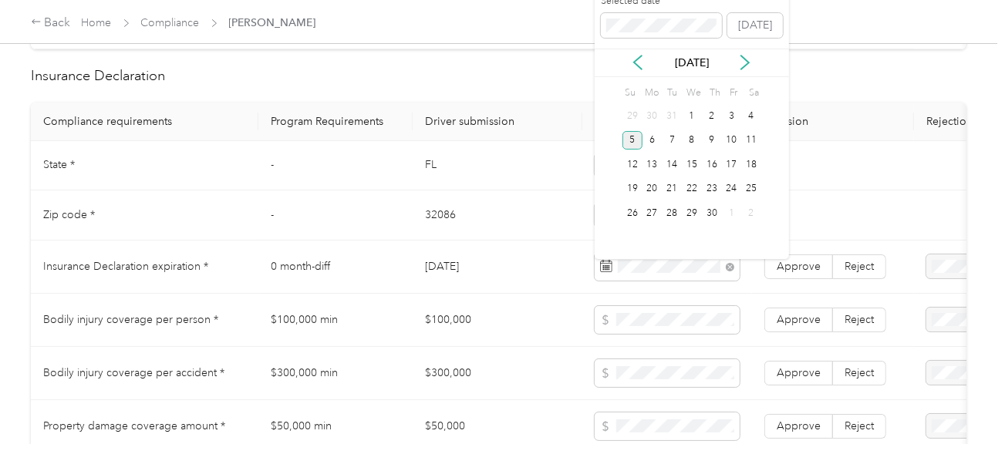
drag, startPoint x: 631, startPoint y: 143, endPoint x: 789, endPoint y: 245, distance: 189.0
click at [632, 143] on div "5" at bounding box center [632, 140] width 20 height 19
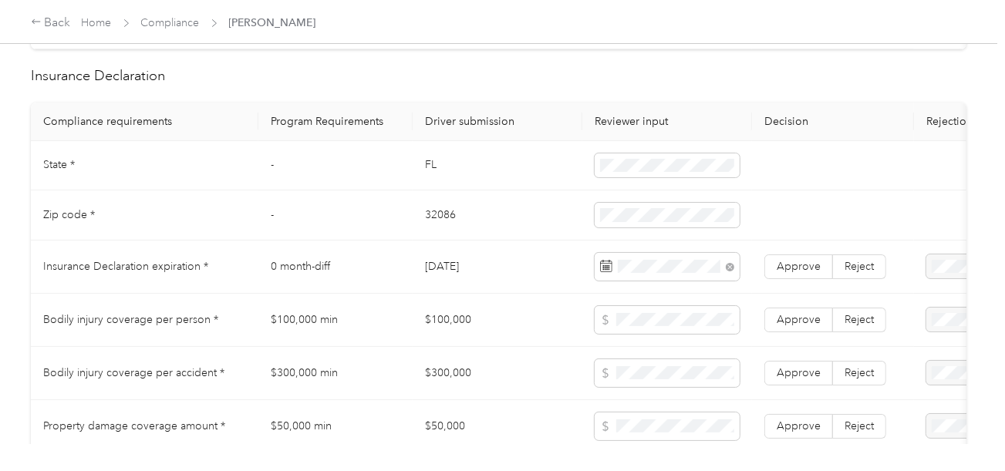
drag, startPoint x: 796, startPoint y: 250, endPoint x: 798, endPoint y: 259, distance: 9.5
click at [796, 251] on td "Approve Reject" at bounding box center [833, 267] width 162 height 53
click at [797, 261] on td "Approve Reject" at bounding box center [833, 267] width 162 height 53
click at [796, 264] on label "Approve" at bounding box center [798, 266] width 69 height 25
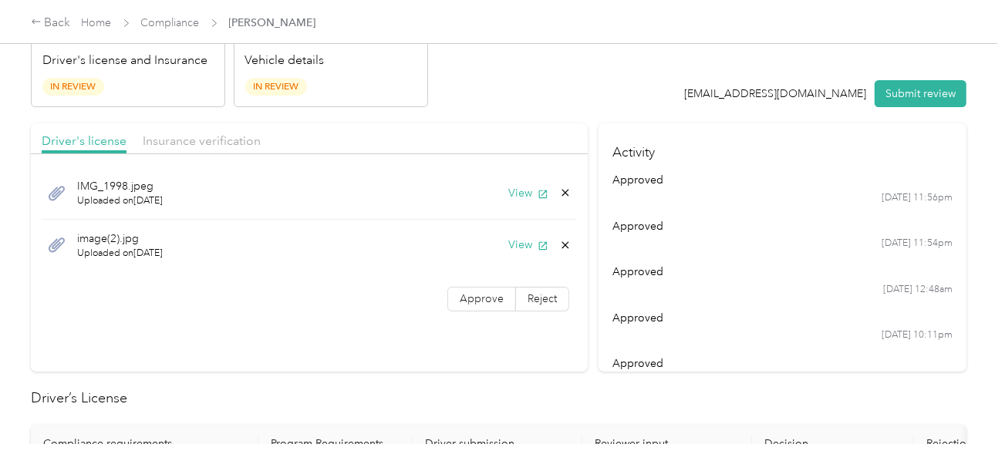
scroll to position [0, 0]
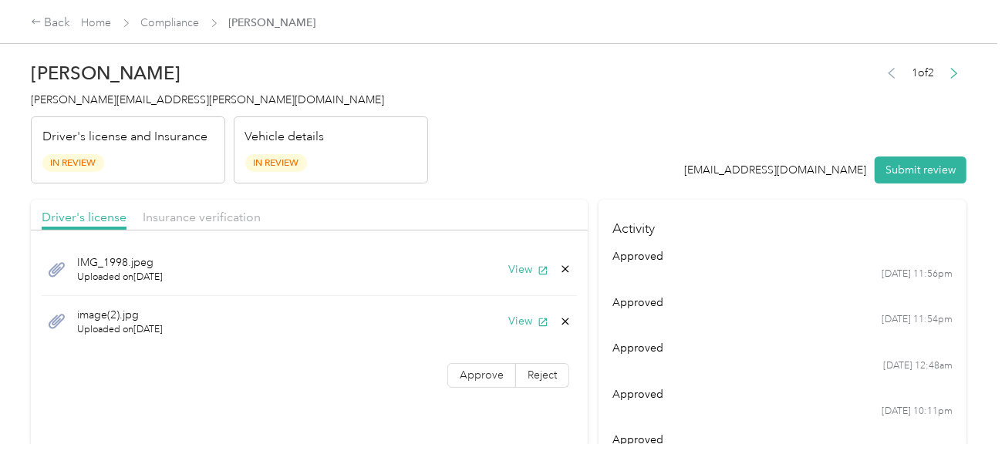
drag, startPoint x: 208, startPoint y: 219, endPoint x: 550, endPoint y: 217, distance: 341.5
click at [218, 219] on span "Insurance verification" at bounding box center [202, 217] width 118 height 15
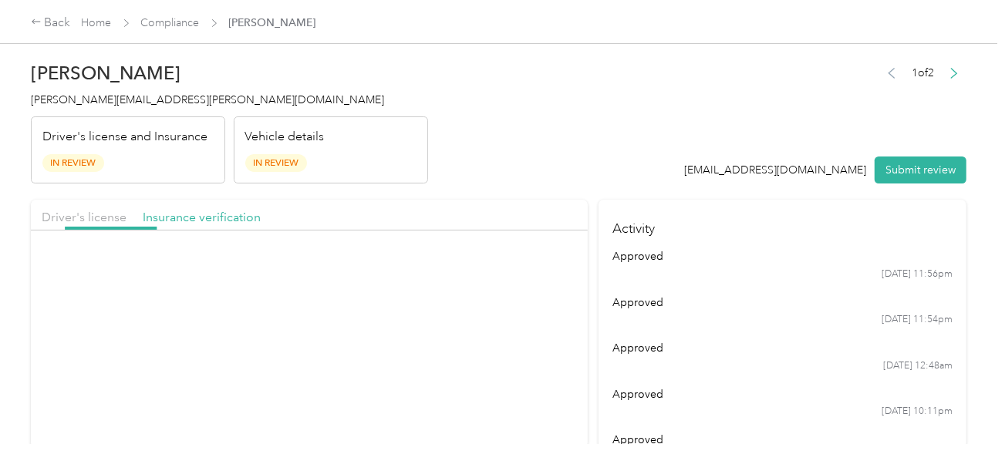
click at [551, 217] on div "Driver's license Insurance verification" at bounding box center [309, 215] width 557 height 31
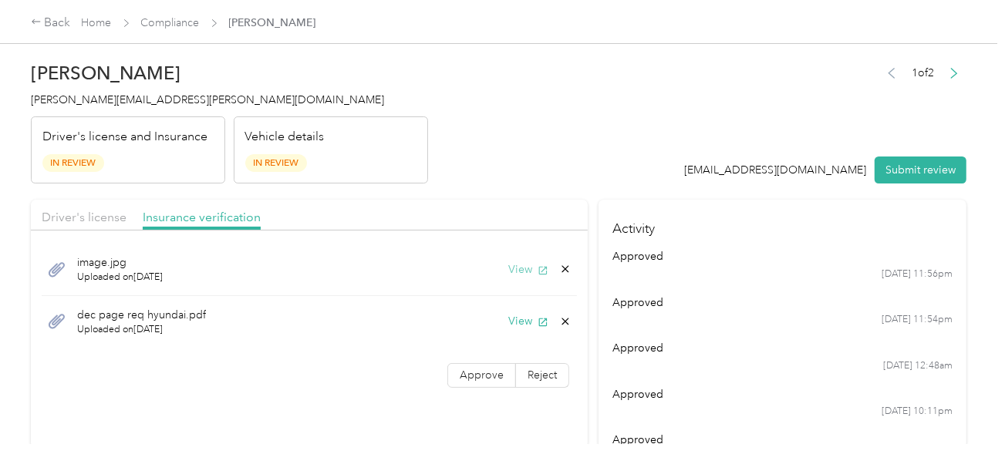
click at [529, 269] on button "View" at bounding box center [528, 269] width 40 height 16
click at [520, 321] on button "View" at bounding box center [528, 321] width 40 height 16
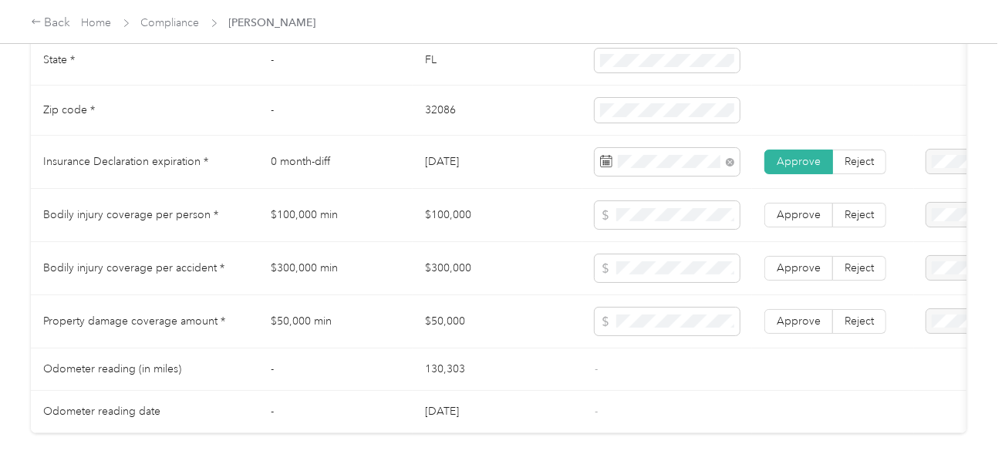
scroll to position [1465, 0]
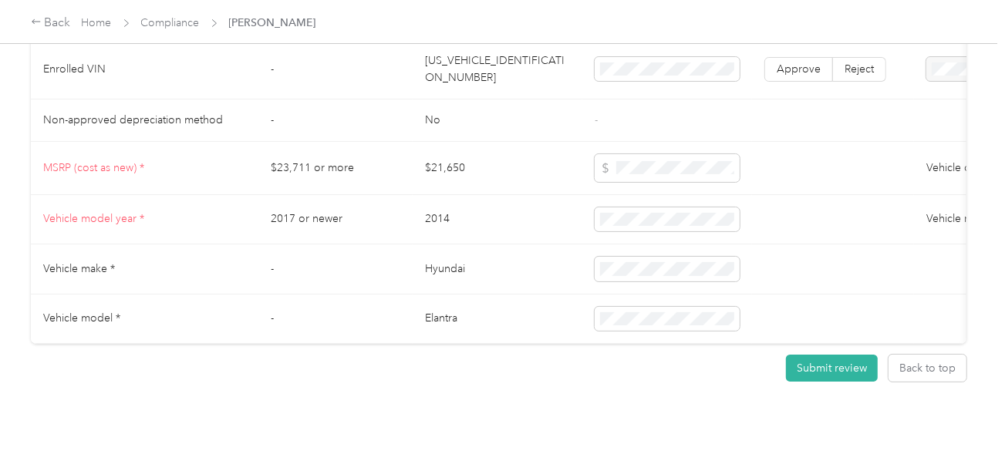
click at [493, 74] on td "[US_VEHICLE_IDENTIFICATION_NUMBER]" at bounding box center [497, 69] width 170 height 59
copy td "[US_VEHICLE_IDENTIFICATION_NUMBER]"
click at [493, 74] on td "[US_VEHICLE_IDENTIFICATION_NUMBER]" at bounding box center [497, 69] width 170 height 59
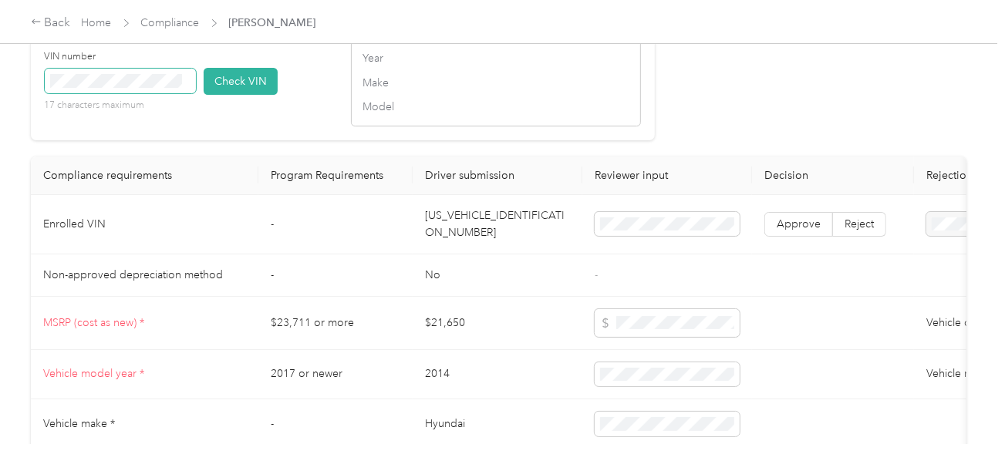
click at [148, 93] on span at bounding box center [120, 81] width 151 height 25
click at [234, 90] on button "Check VIN" at bounding box center [241, 81] width 74 height 27
drag, startPoint x: 671, startPoint y: 132, endPoint x: 724, endPoint y: 190, distance: 78.6
click at [789, 229] on label "Approve" at bounding box center [798, 226] width 69 height 25
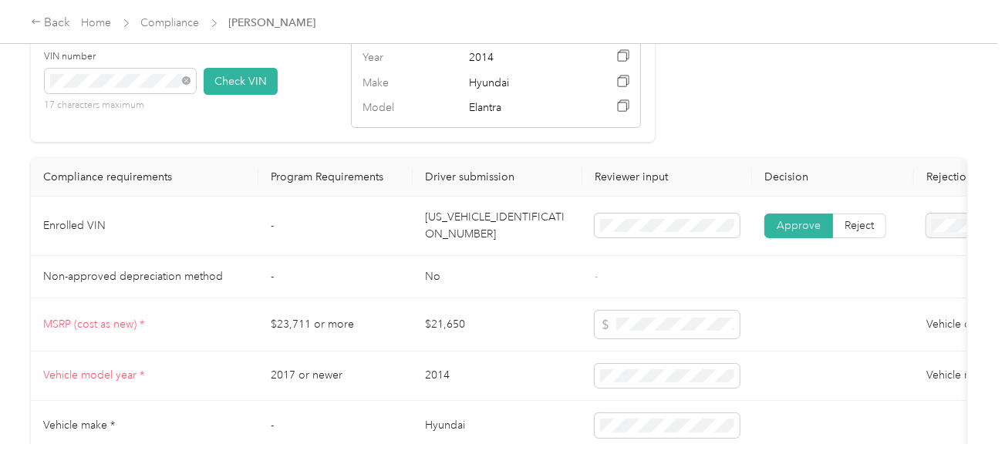
drag, startPoint x: 793, startPoint y: 249, endPoint x: 786, endPoint y: 264, distance: 16.2
click at [793, 249] on td "Approve Reject" at bounding box center [833, 226] width 162 height 59
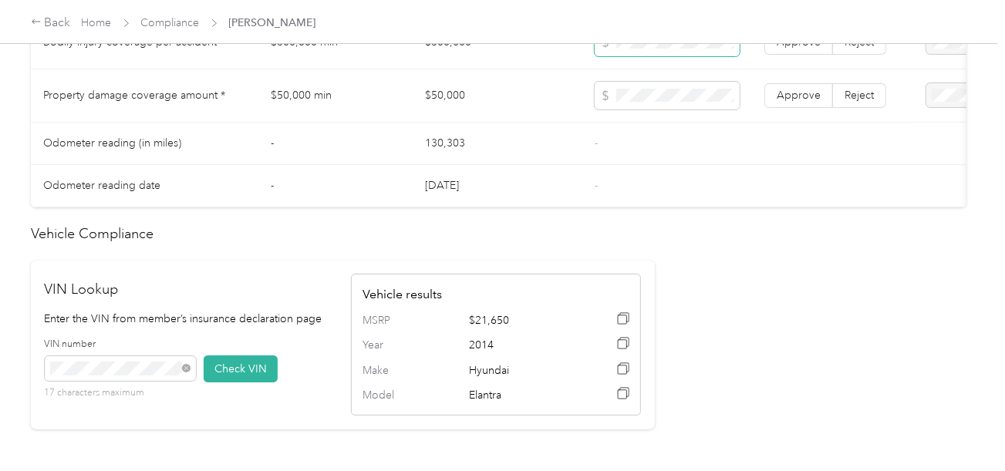
scroll to position [772, 0]
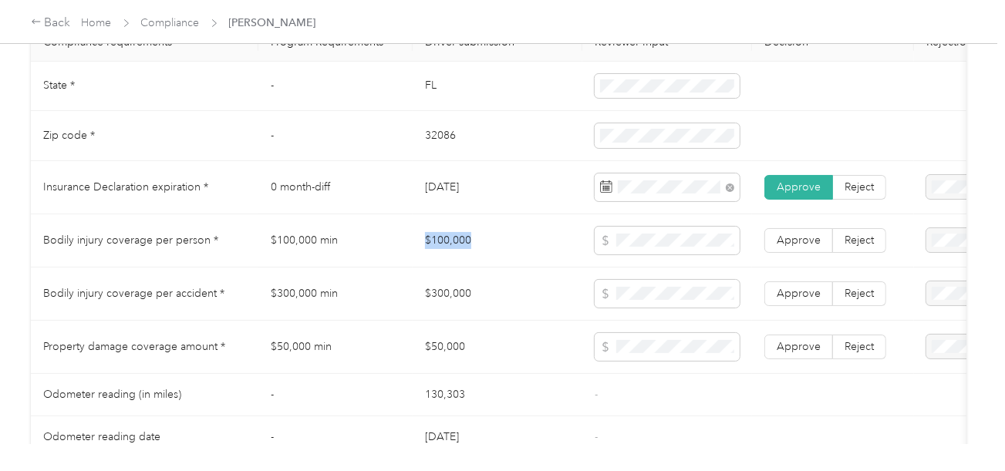
copy td "$100,000"
drag, startPoint x: 415, startPoint y: 250, endPoint x: 591, endPoint y: 250, distance: 176.5
click at [570, 249] on td "$100,000" at bounding box center [497, 240] width 170 height 53
copy td "0,000"
click at [485, 297] on td "$300,000" at bounding box center [497, 294] width 170 height 53
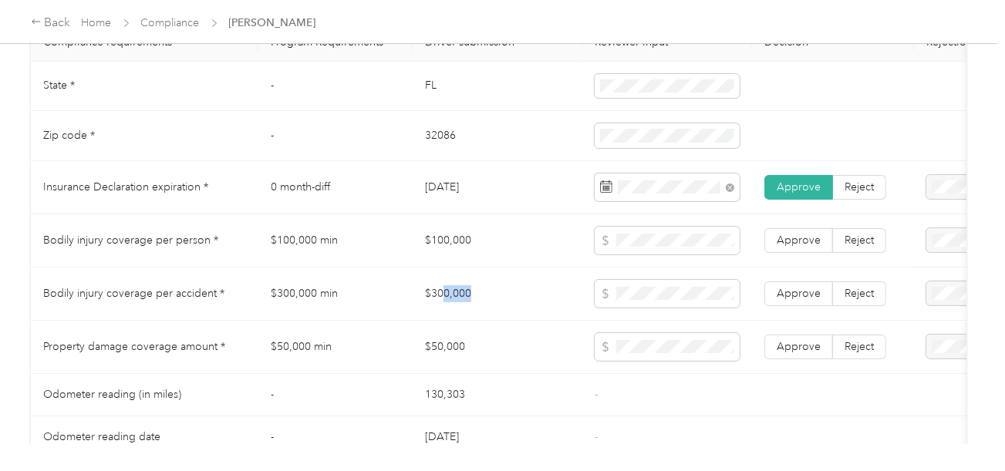
click at [485, 294] on td "$300,000" at bounding box center [497, 294] width 170 height 53
copy tr "$300,000"
drag, startPoint x: 496, startPoint y: 296, endPoint x: 382, endPoint y: 296, distance: 114.9
click at [382, 296] on tr "Bodily injury coverage per accident * $300,000 min $300,000 Approve Reject" at bounding box center [574, 294] width 1087 height 53
copy td "$50,000"
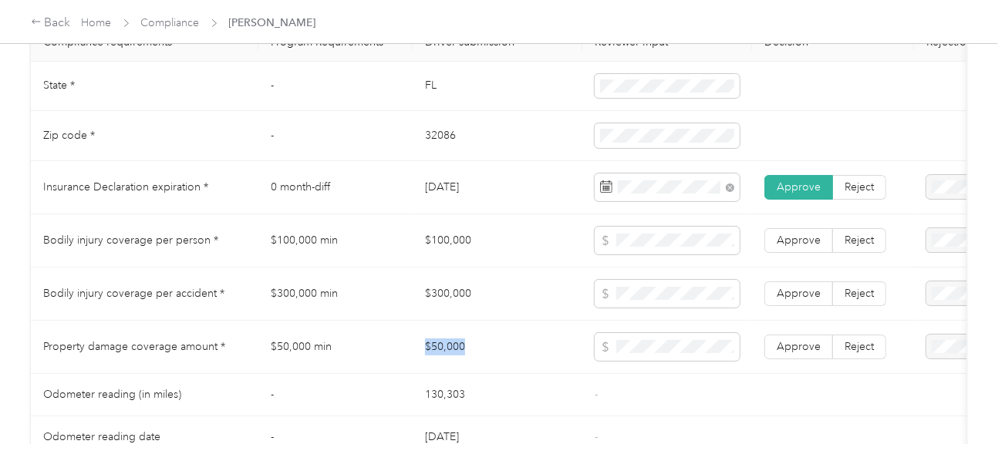
drag, startPoint x: 500, startPoint y: 357, endPoint x: 414, endPoint y: 357, distance: 85.6
click at [414, 357] on td "$50,000" at bounding box center [497, 347] width 170 height 53
drag, startPoint x: 642, startPoint y: 389, endPoint x: 747, endPoint y: 346, distance: 113.1
click at [647, 388] on td "-" at bounding box center [667, 395] width 170 height 42
click at [793, 353] on span "Approve" at bounding box center [798, 346] width 44 height 13
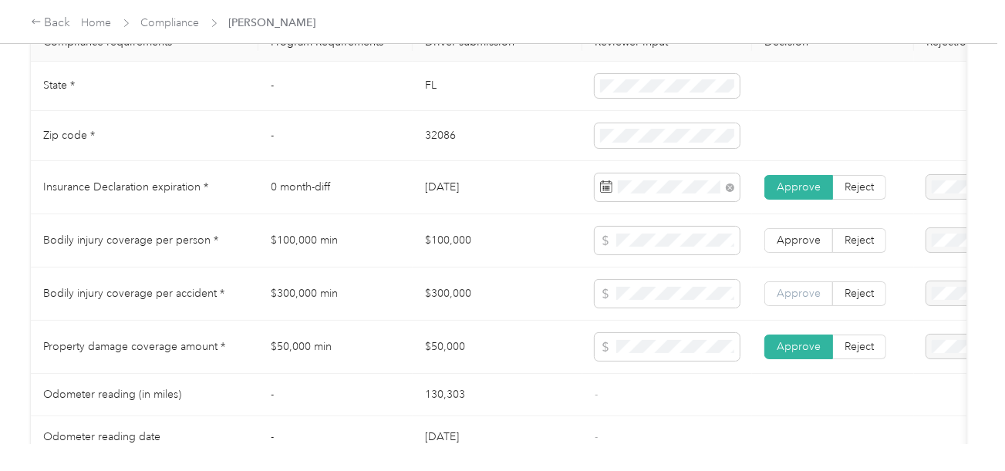
click at [796, 293] on span "Approve" at bounding box center [798, 293] width 44 height 13
click at [792, 227] on td "Approve Reject" at bounding box center [833, 240] width 162 height 53
click at [793, 247] on span "Approve" at bounding box center [798, 240] width 44 height 13
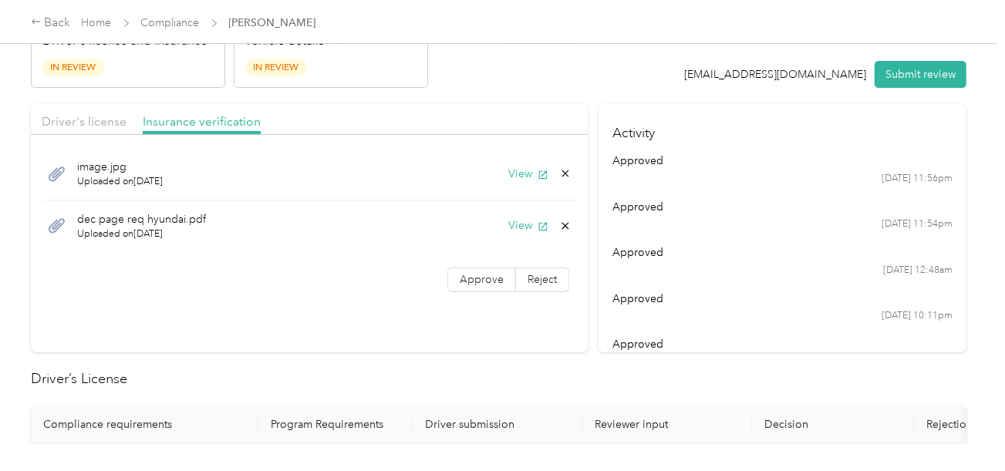
scroll to position [0, 0]
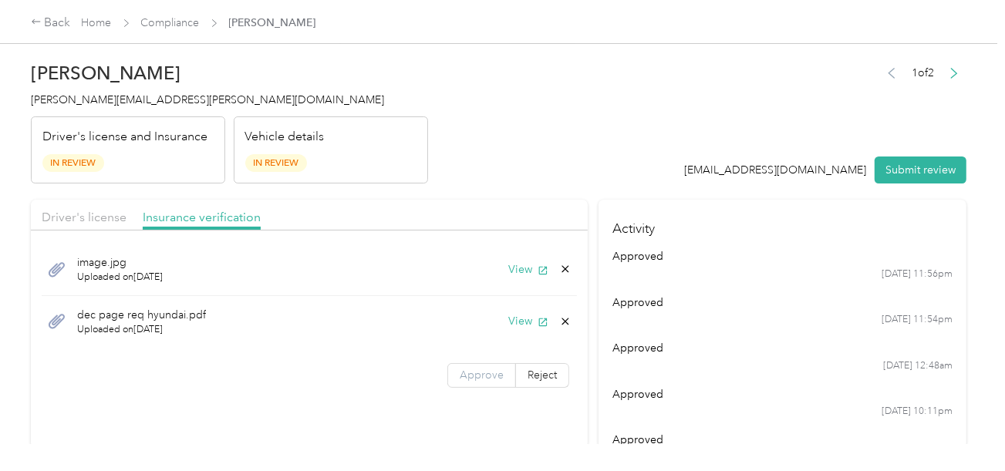
click at [475, 382] on label "Approve" at bounding box center [481, 375] width 69 height 25
drag, startPoint x: 78, startPoint y: 217, endPoint x: 576, endPoint y: 189, distance: 498.8
click at [79, 217] on span "Driver's license" at bounding box center [84, 217] width 85 height 15
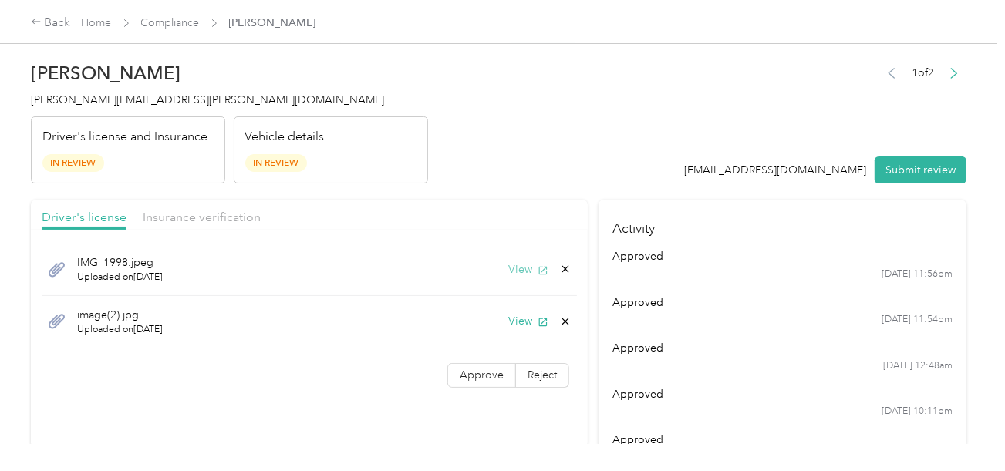
click at [523, 271] on button "View" at bounding box center [528, 269] width 40 height 16
click at [510, 318] on button "View" at bounding box center [528, 321] width 40 height 16
drag, startPoint x: 478, startPoint y: 369, endPoint x: 561, endPoint y: 331, distance: 91.8
click at [483, 369] on span "Approve" at bounding box center [481, 375] width 44 height 13
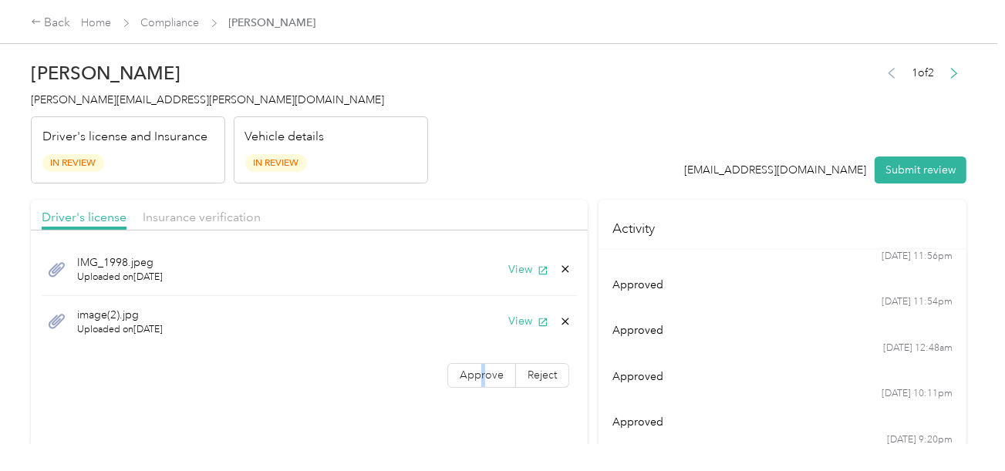
scroll to position [35, 0]
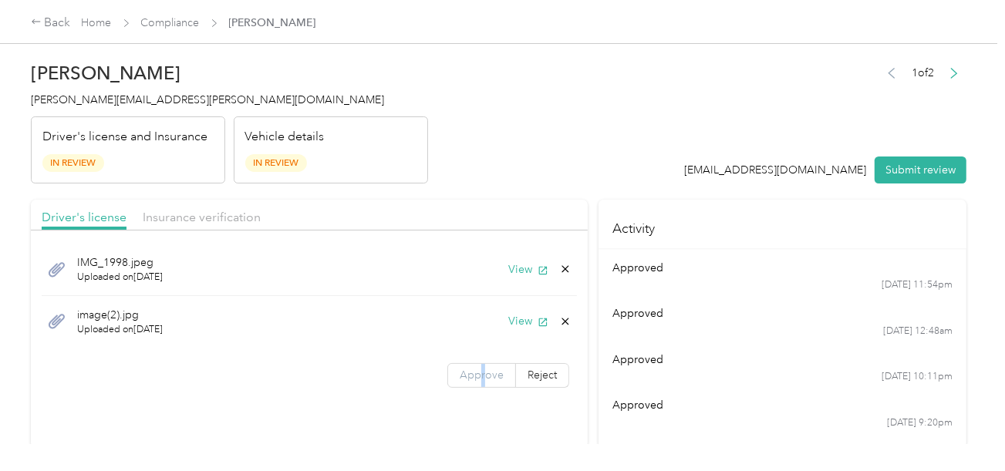
click at [484, 376] on span "Approve" at bounding box center [481, 375] width 44 height 13
click at [193, 204] on div "Driver's license Insurance verification" at bounding box center [309, 215] width 557 height 31
click at [234, 220] on span "Insurance verification" at bounding box center [202, 217] width 118 height 15
click at [509, 163] on header "[PERSON_NAME] Batlle [EMAIL_ADDRESS][PERSON_NAME][DOMAIN_NAME] Driver's license…" at bounding box center [498, 119] width 935 height 130
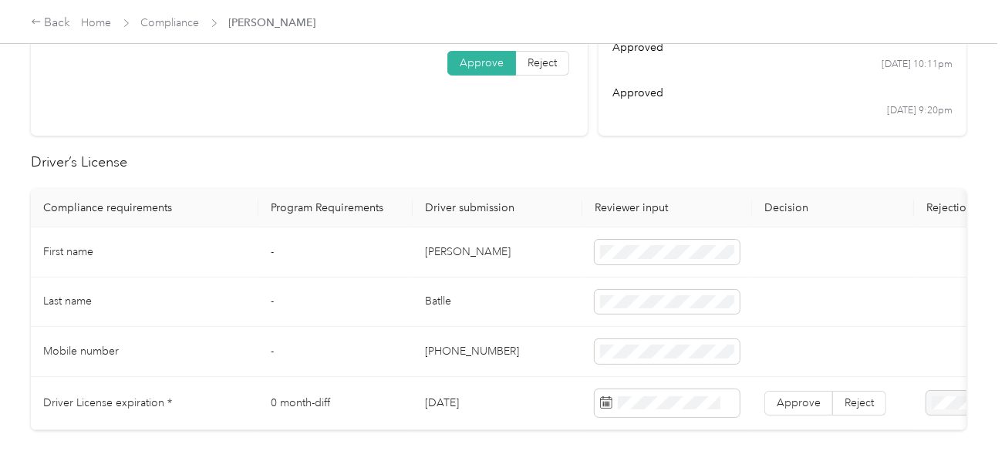
scroll to position [308, 0]
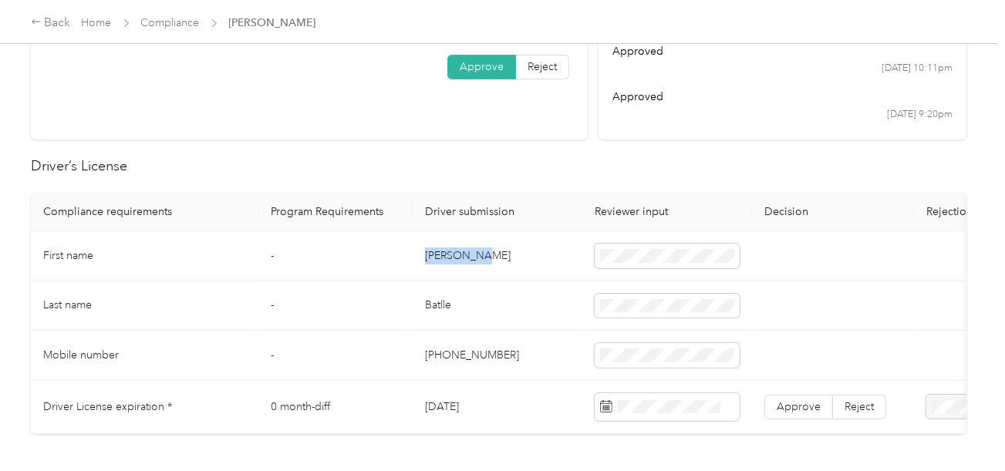
drag, startPoint x: 418, startPoint y: 251, endPoint x: 520, endPoint y: 251, distance: 101.8
click at [520, 251] on td "[PERSON_NAME]" at bounding box center [497, 256] width 170 height 50
copy td "[PERSON_NAME]"
click at [440, 309] on td "Batlle" at bounding box center [497, 306] width 170 height 50
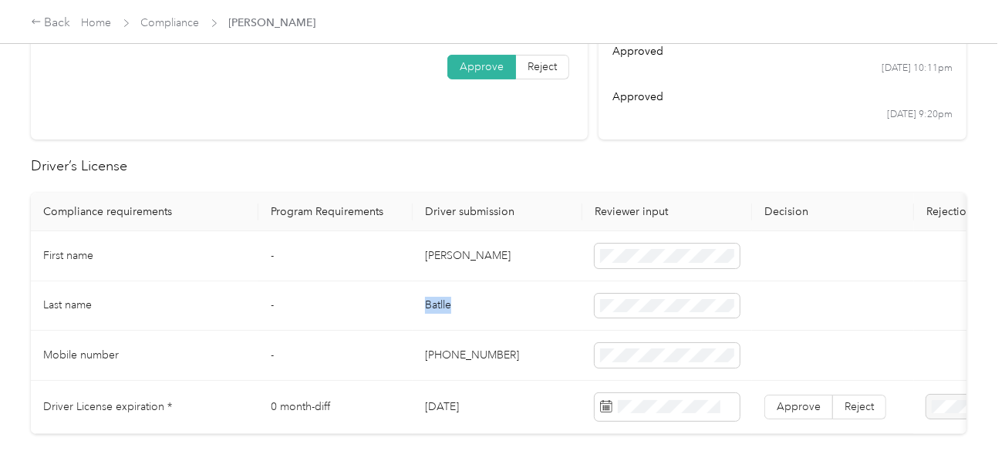
click at [440, 309] on td "Batlle" at bounding box center [497, 306] width 170 height 50
copy td "Batlle"
click at [638, 294] on span at bounding box center [666, 306] width 145 height 25
drag, startPoint x: 507, startPoint y: 338, endPoint x: 998, endPoint y: 340, distance: 491.1
click at [523, 340] on td "[PHONE_NUMBER]" at bounding box center [497, 356] width 170 height 50
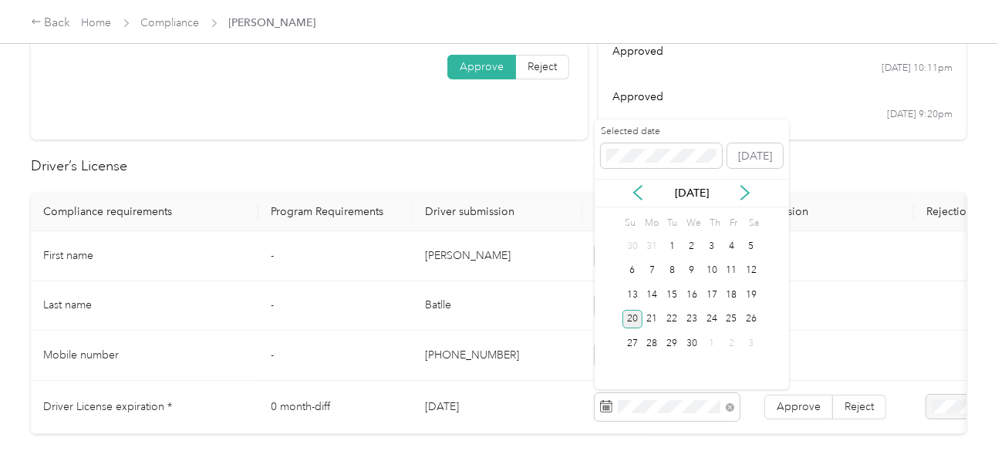
click at [631, 319] on div "20" at bounding box center [632, 319] width 20 height 19
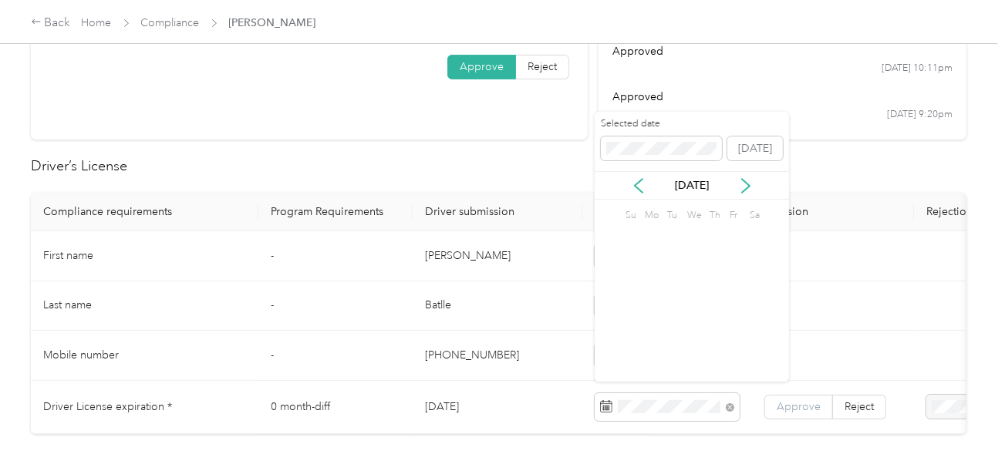
click at [779, 400] on span "Approve" at bounding box center [798, 406] width 44 height 13
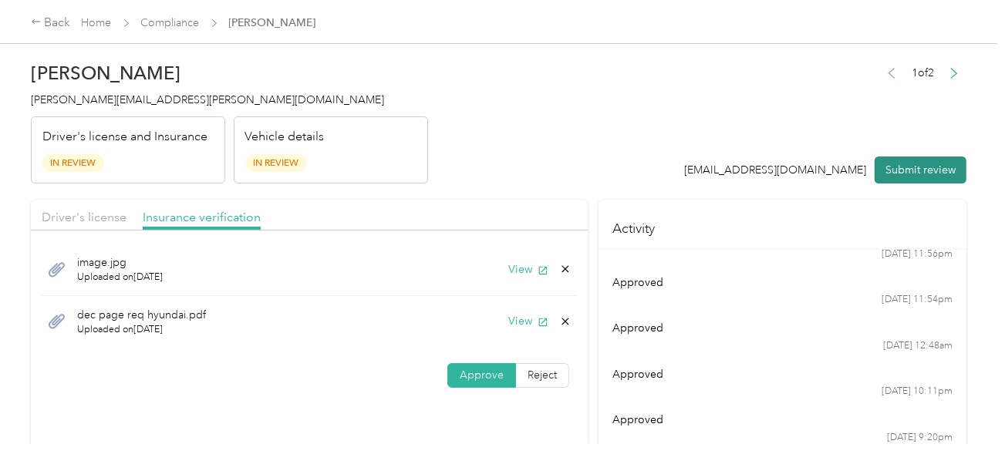
scroll to position [0, 0]
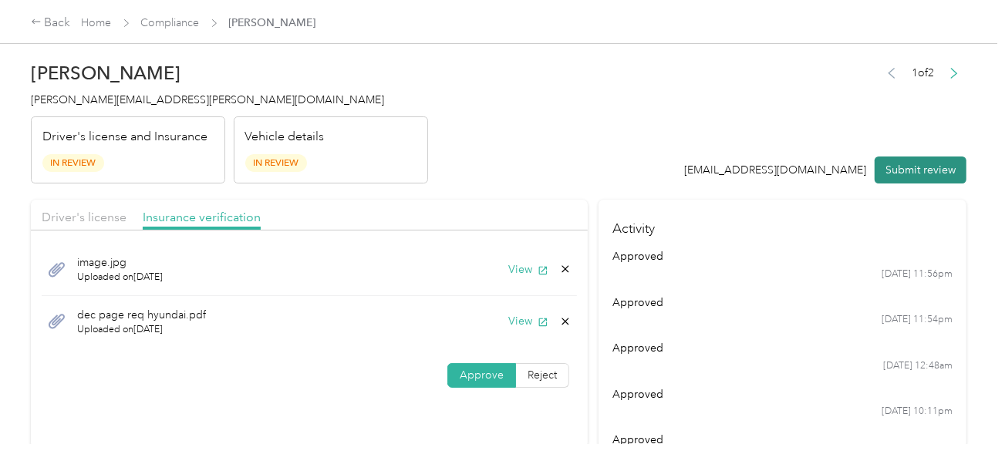
click at [922, 170] on button "Submit review" at bounding box center [920, 169] width 92 height 27
drag, startPoint x: 463, startPoint y: 166, endPoint x: 288, endPoint y: 198, distance: 178.0
click at [458, 166] on header "[PERSON_NAME] Batlle [EMAIL_ADDRESS][PERSON_NAME][DOMAIN_NAME] Driver's license…" at bounding box center [498, 119] width 935 height 130
click at [109, 105] on span "[PERSON_NAME][EMAIL_ADDRESS][PERSON_NAME][DOMAIN_NAME]" at bounding box center [207, 99] width 353 height 13
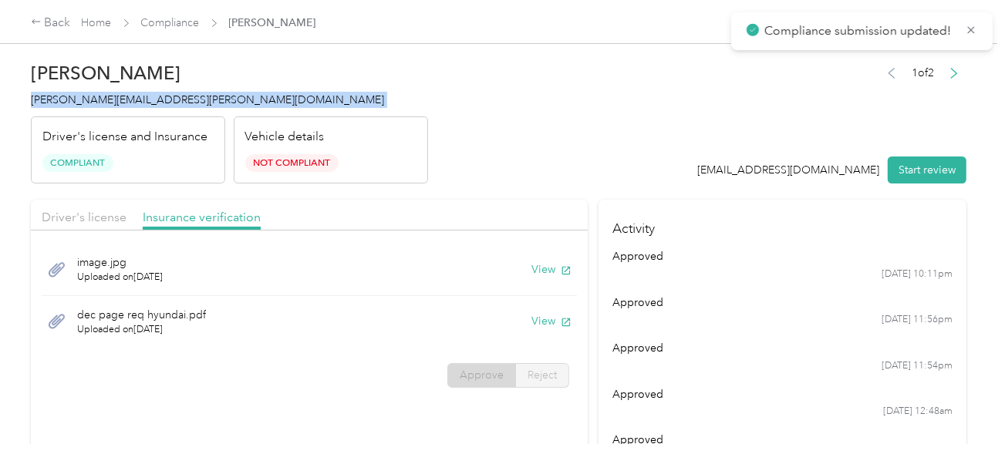
click at [109, 105] on span "[PERSON_NAME][EMAIL_ADDRESS][PERSON_NAME][DOMAIN_NAME]" at bounding box center [207, 99] width 353 height 13
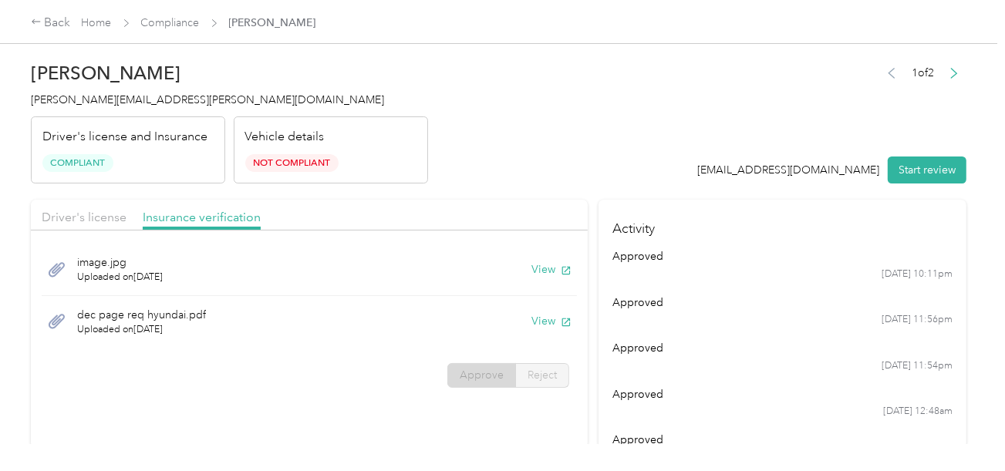
drag, startPoint x: 468, startPoint y: 167, endPoint x: 441, endPoint y: 167, distance: 27.0
click at [463, 167] on header "Michael F. Batlle michael.batlle@cavbeer.com Driver's license and Insurance Com…" at bounding box center [498, 119] width 935 height 130
click at [176, 18] on link "Compliance" at bounding box center [170, 22] width 59 height 13
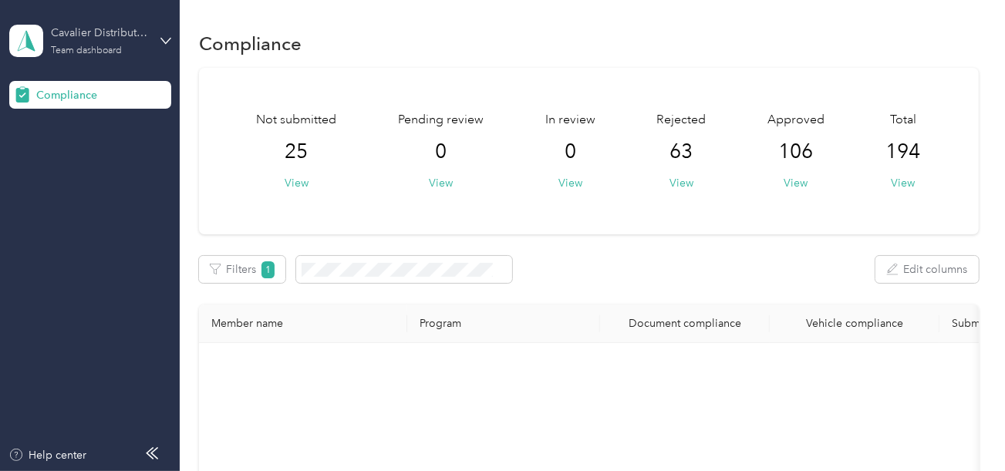
click at [89, 38] on div "Cavalier Distributing Company" at bounding box center [99, 33] width 96 height 16
click at [59, 156] on div "Log out" at bounding box center [51, 161] width 59 height 16
